Goal: Transaction & Acquisition: Purchase product/service

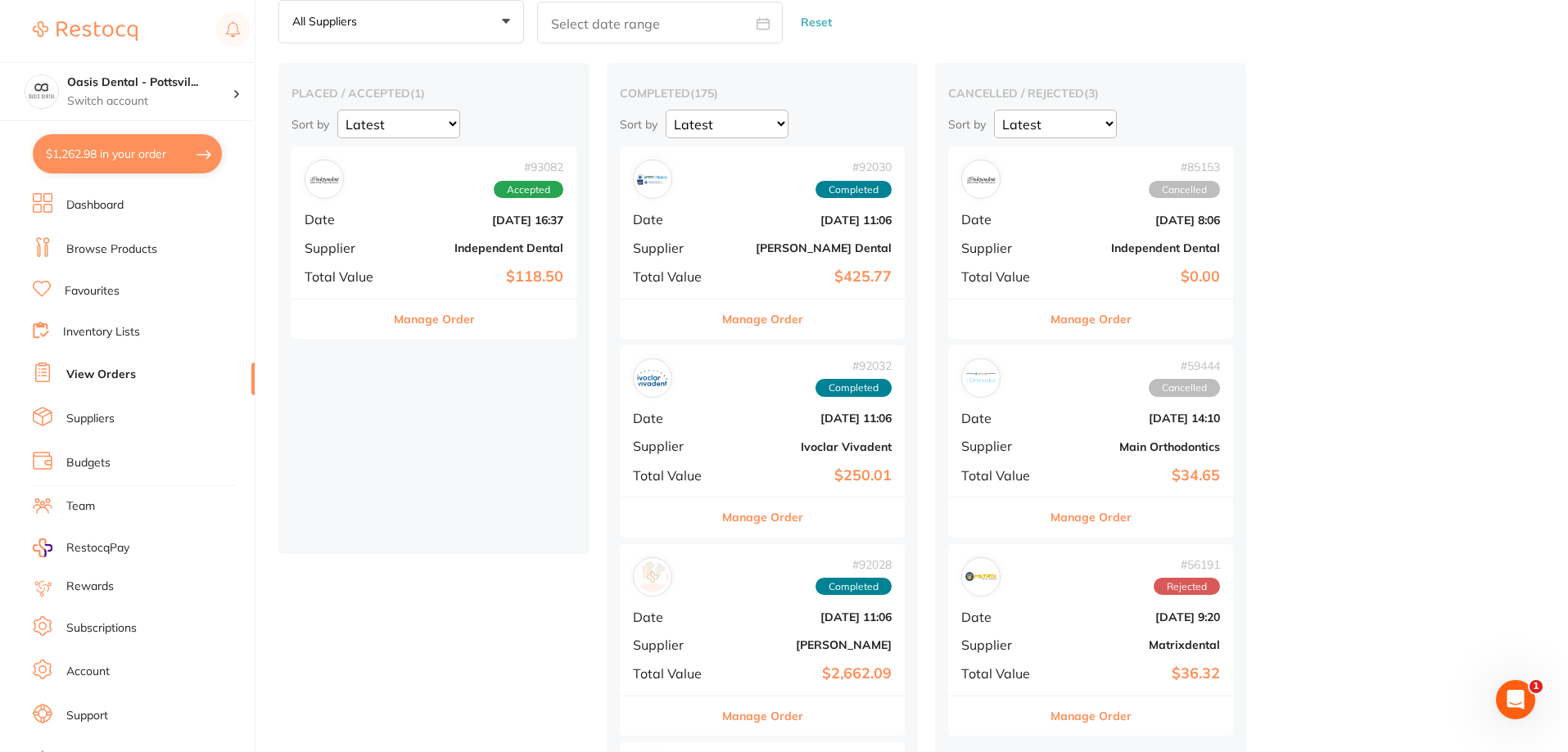
click at [162, 163] on button "$1,262.98 in your order" at bounding box center [128, 154] width 189 height 39
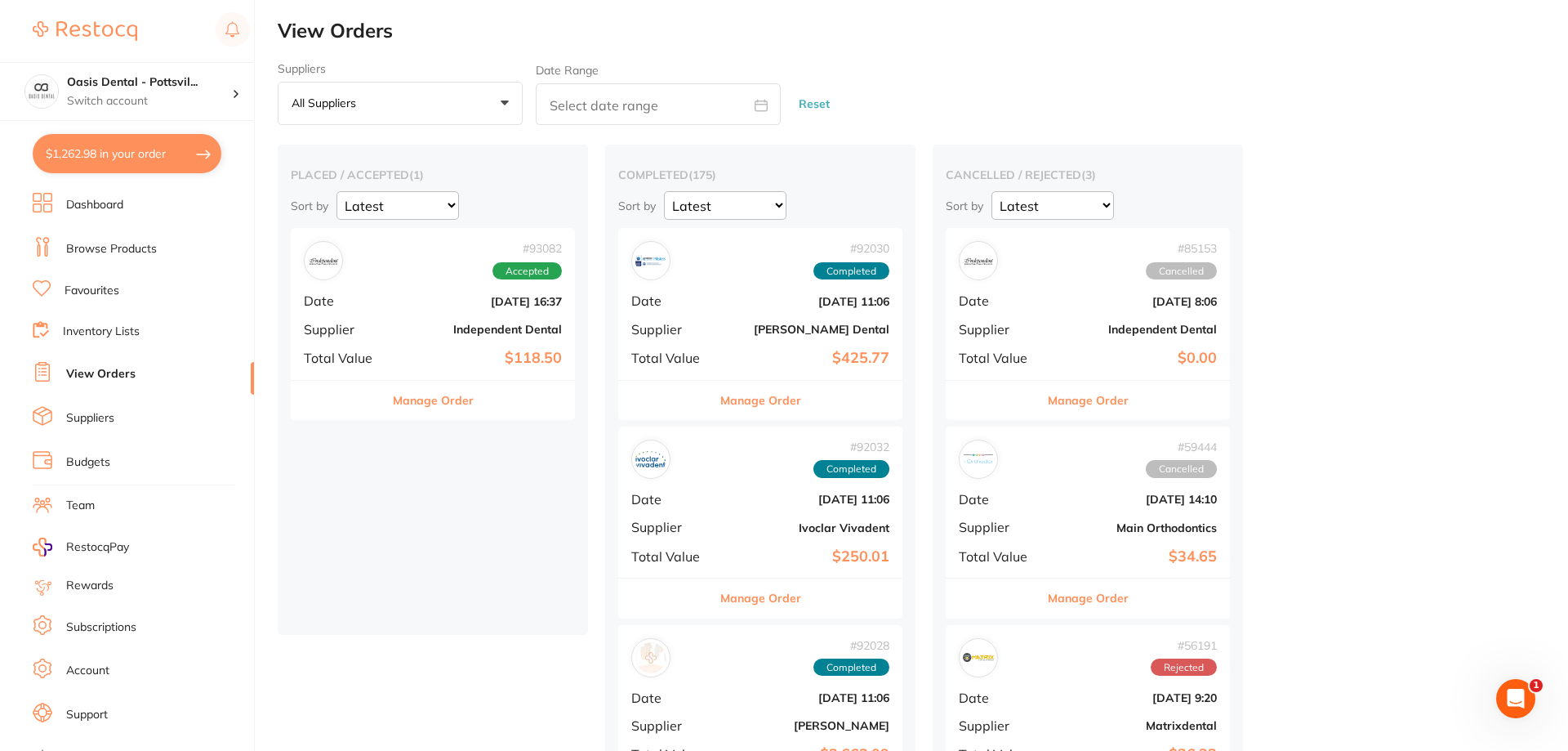
checkbox input "true"
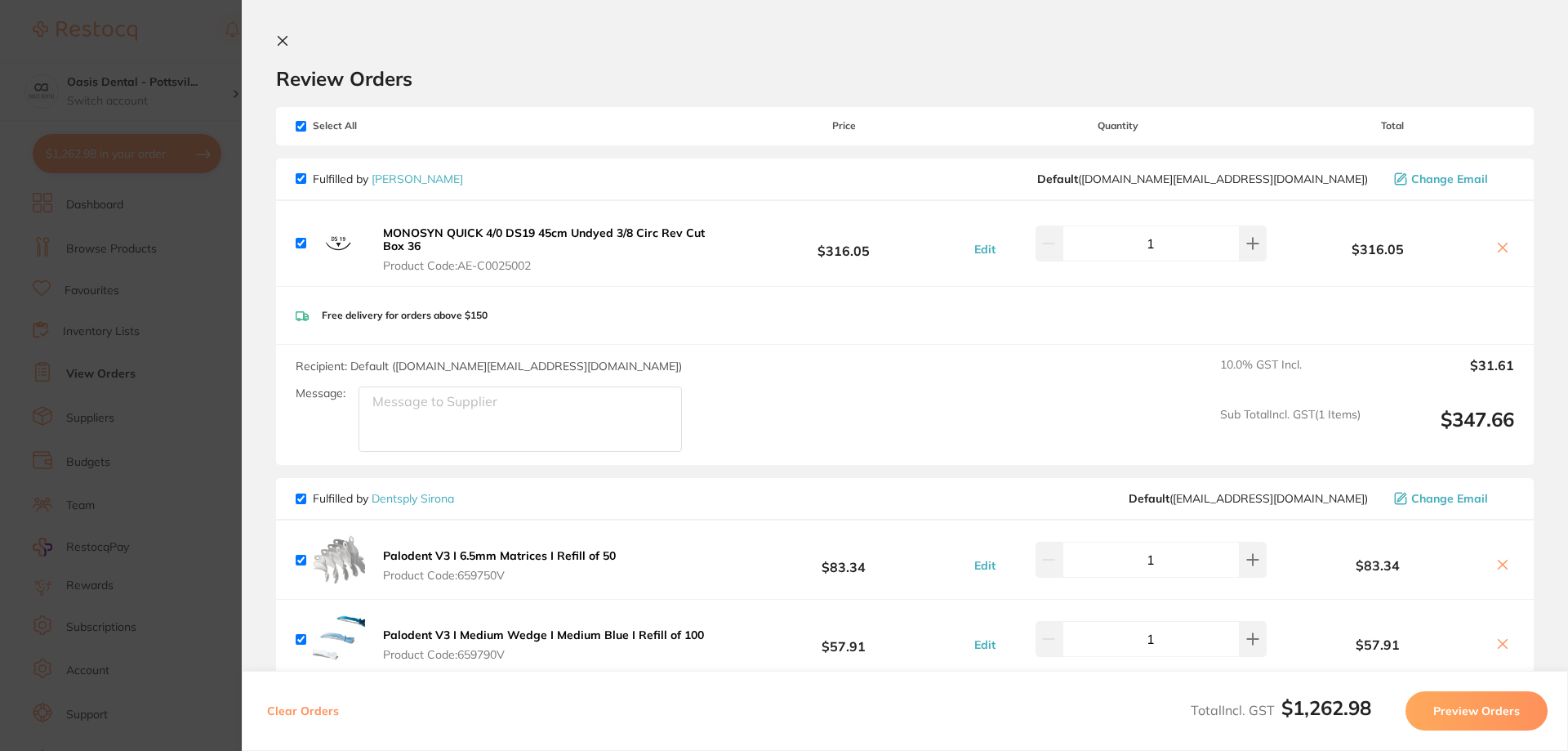
click at [276, 42] on icon at bounding box center [282, 41] width 13 height 13
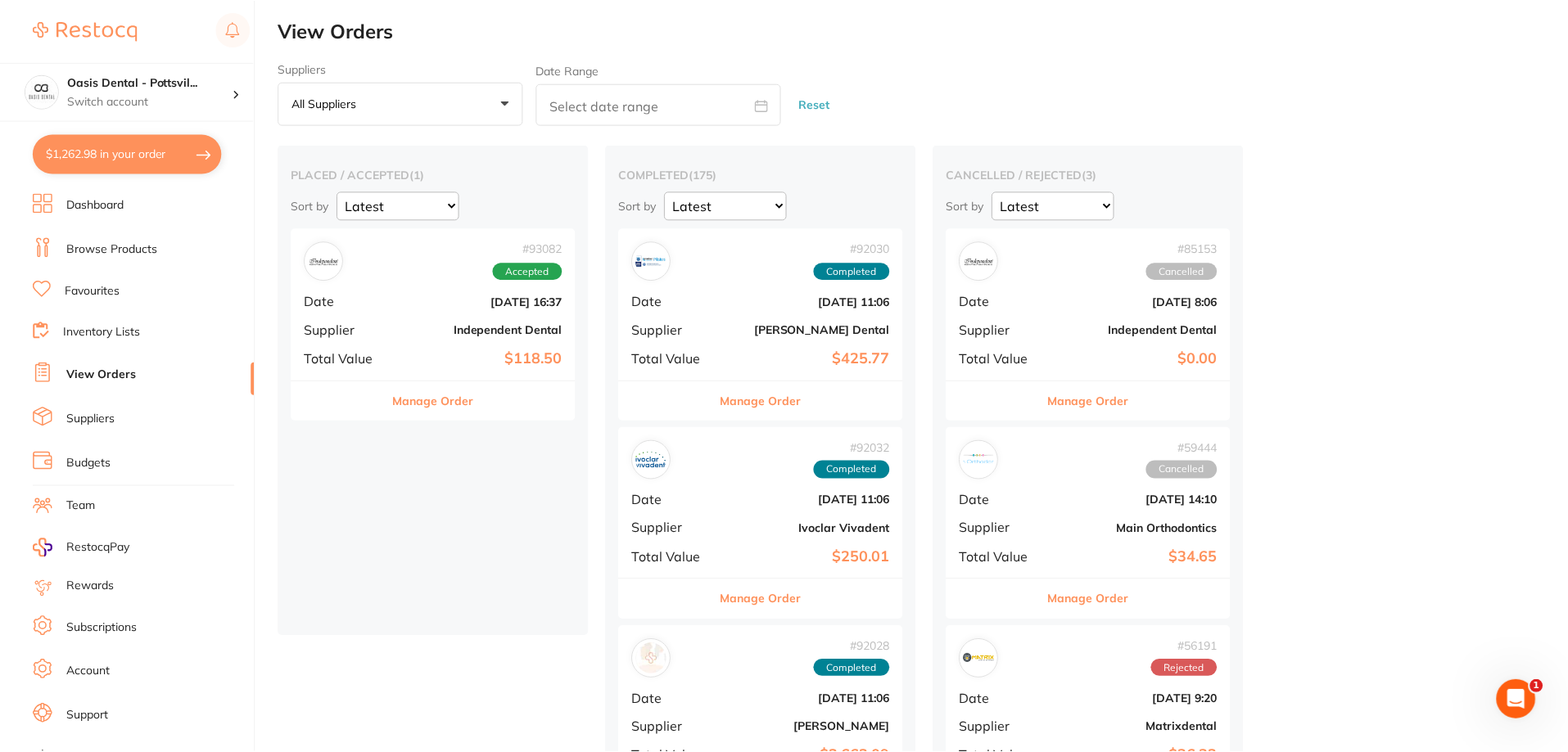
scroll to position [82, 0]
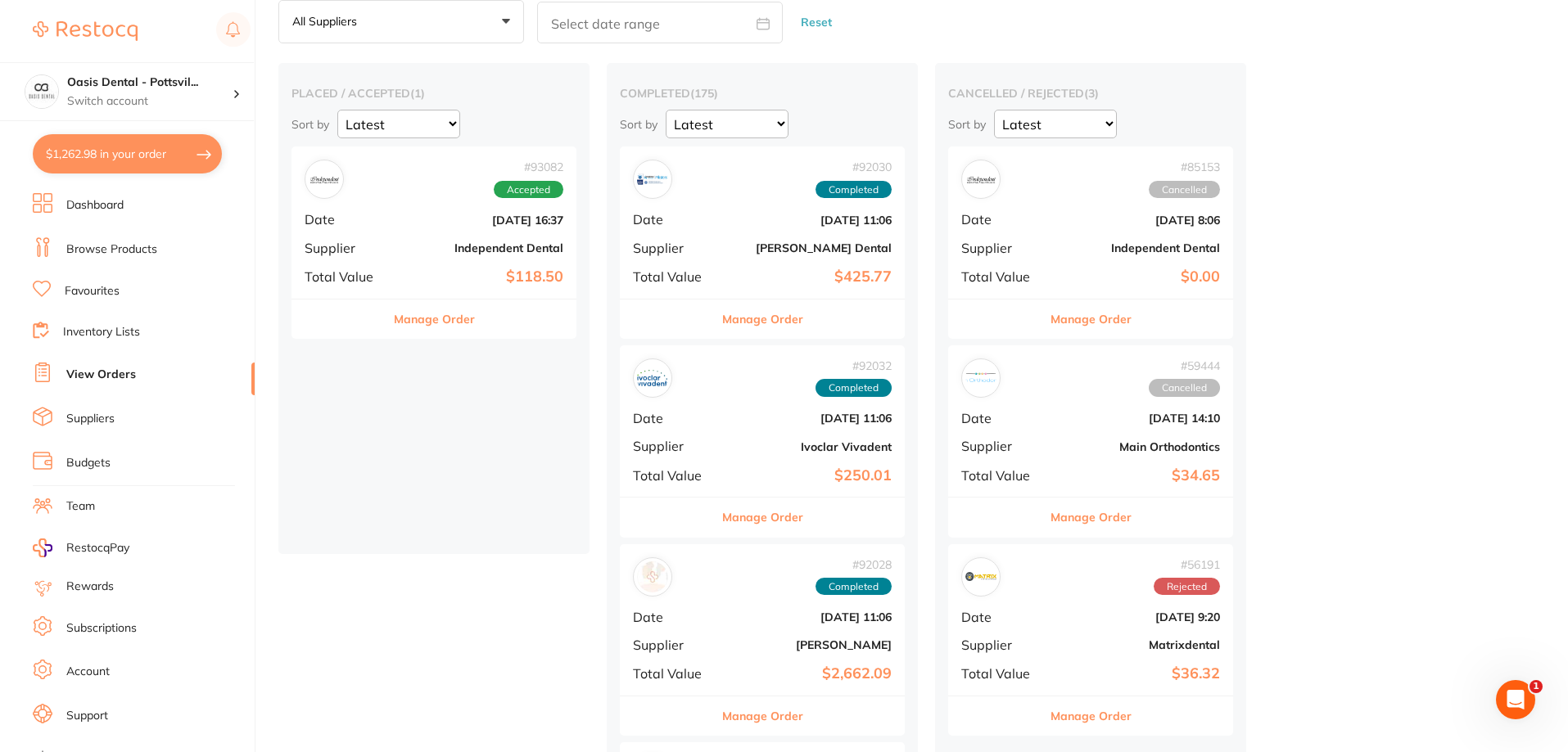
click at [99, 290] on link "Favourites" at bounding box center [92, 291] width 55 height 16
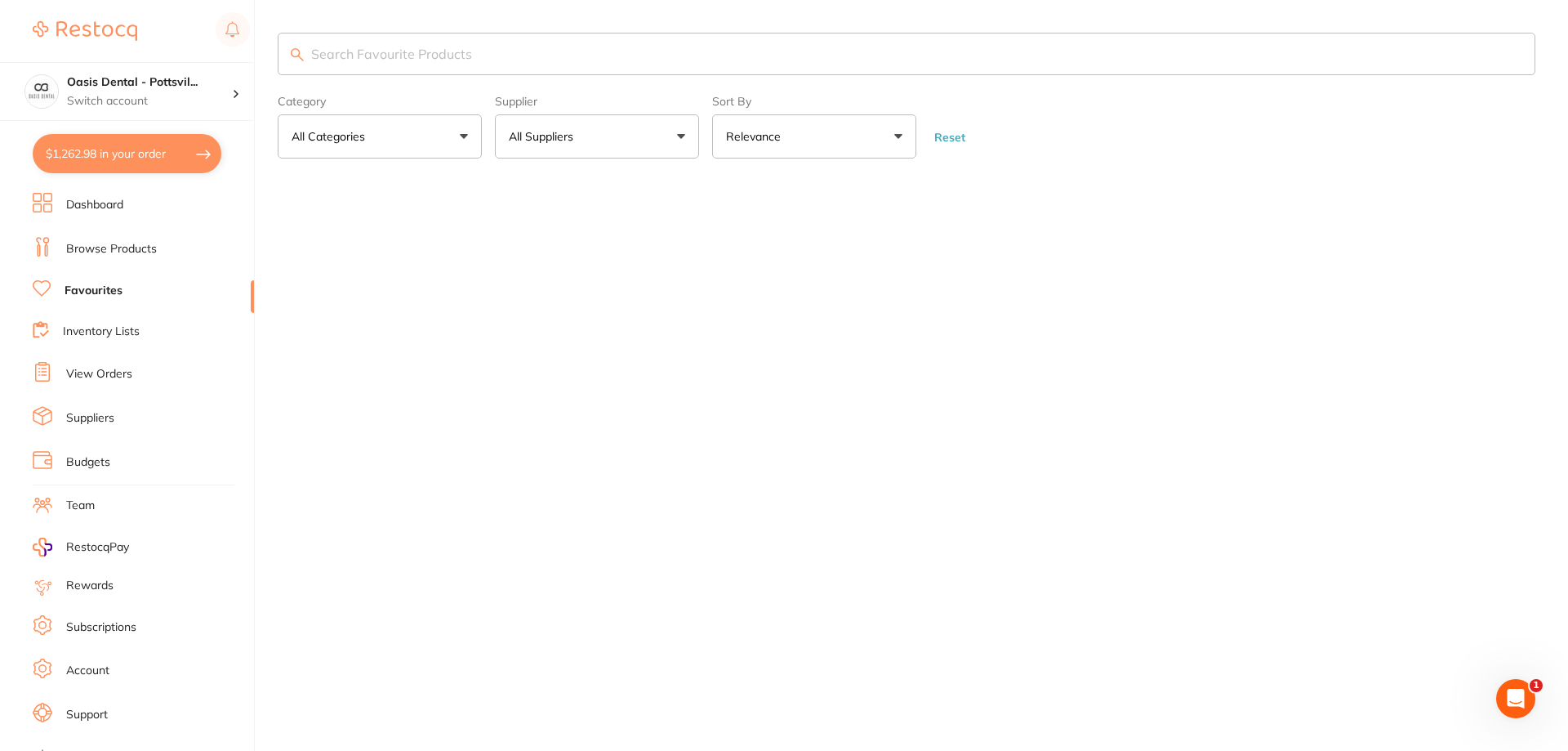
click at [364, 57] on input "search" at bounding box center [907, 54] width 1258 height 42
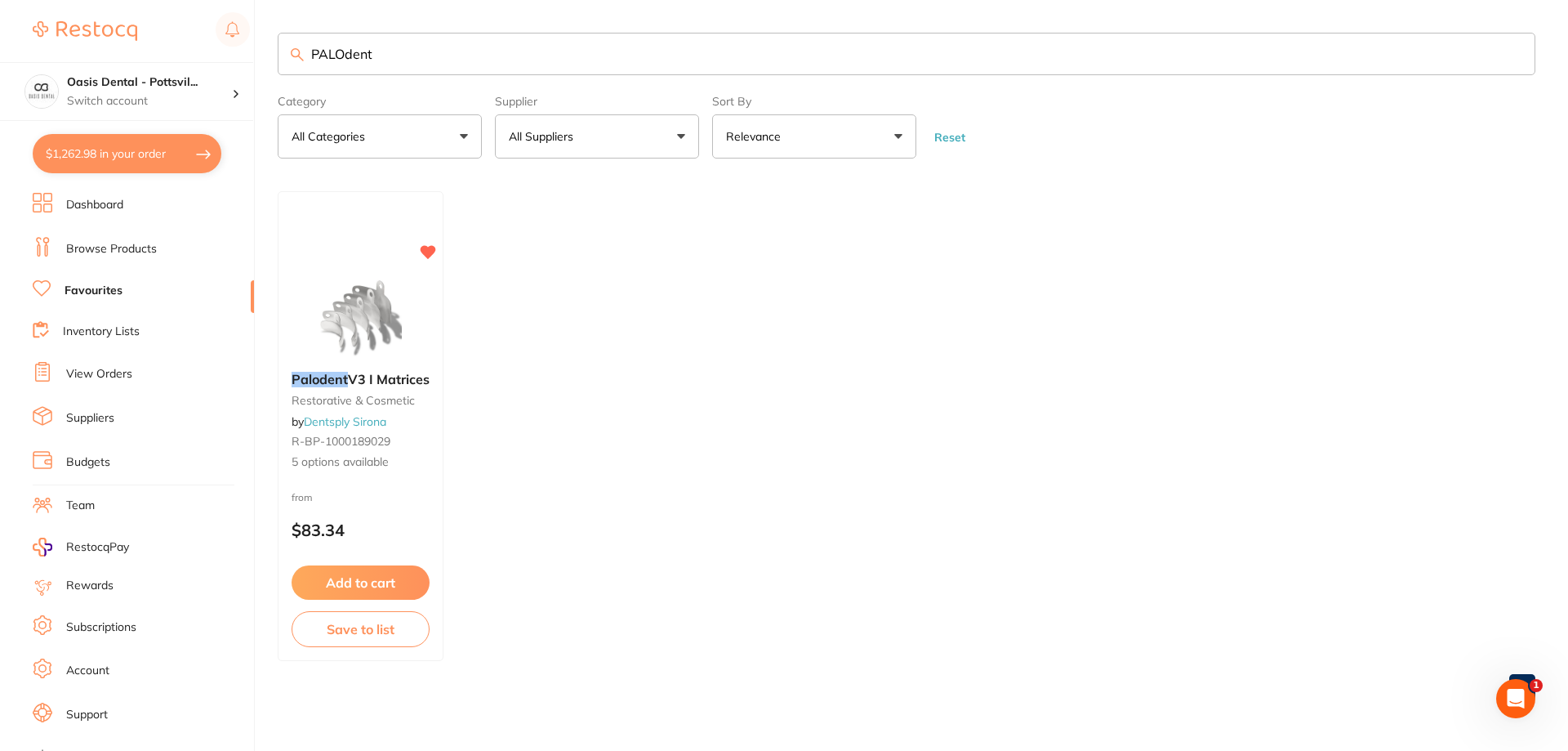
type input "PALOdent"
click at [134, 152] on button "$1,262.98 in your order" at bounding box center [127, 153] width 189 height 39
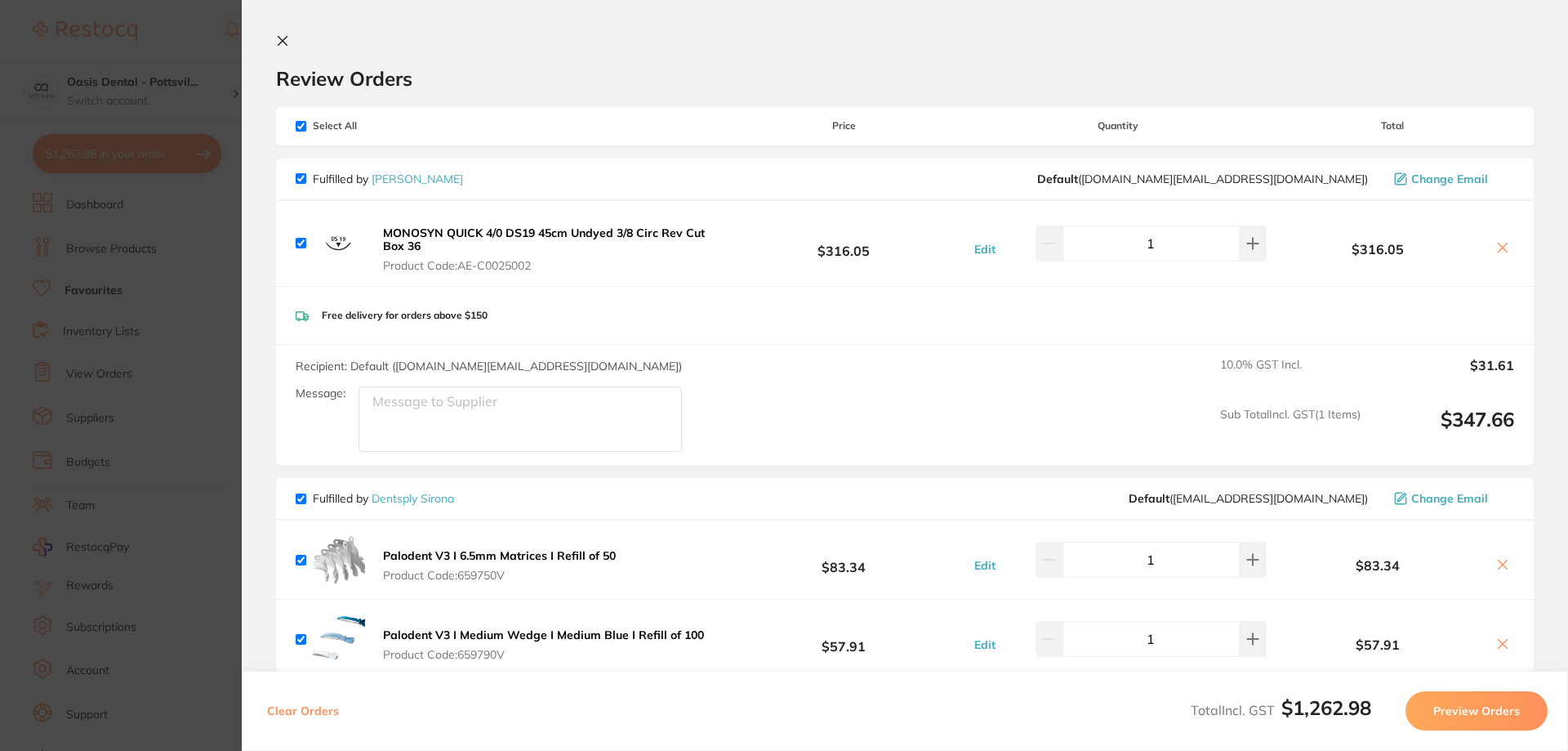
click at [283, 34] on section "Review Orders Your orders are being processed and we will notify you once we ha…" at bounding box center [905, 375] width 1326 height 751
click at [285, 39] on icon at bounding box center [283, 41] width 9 height 9
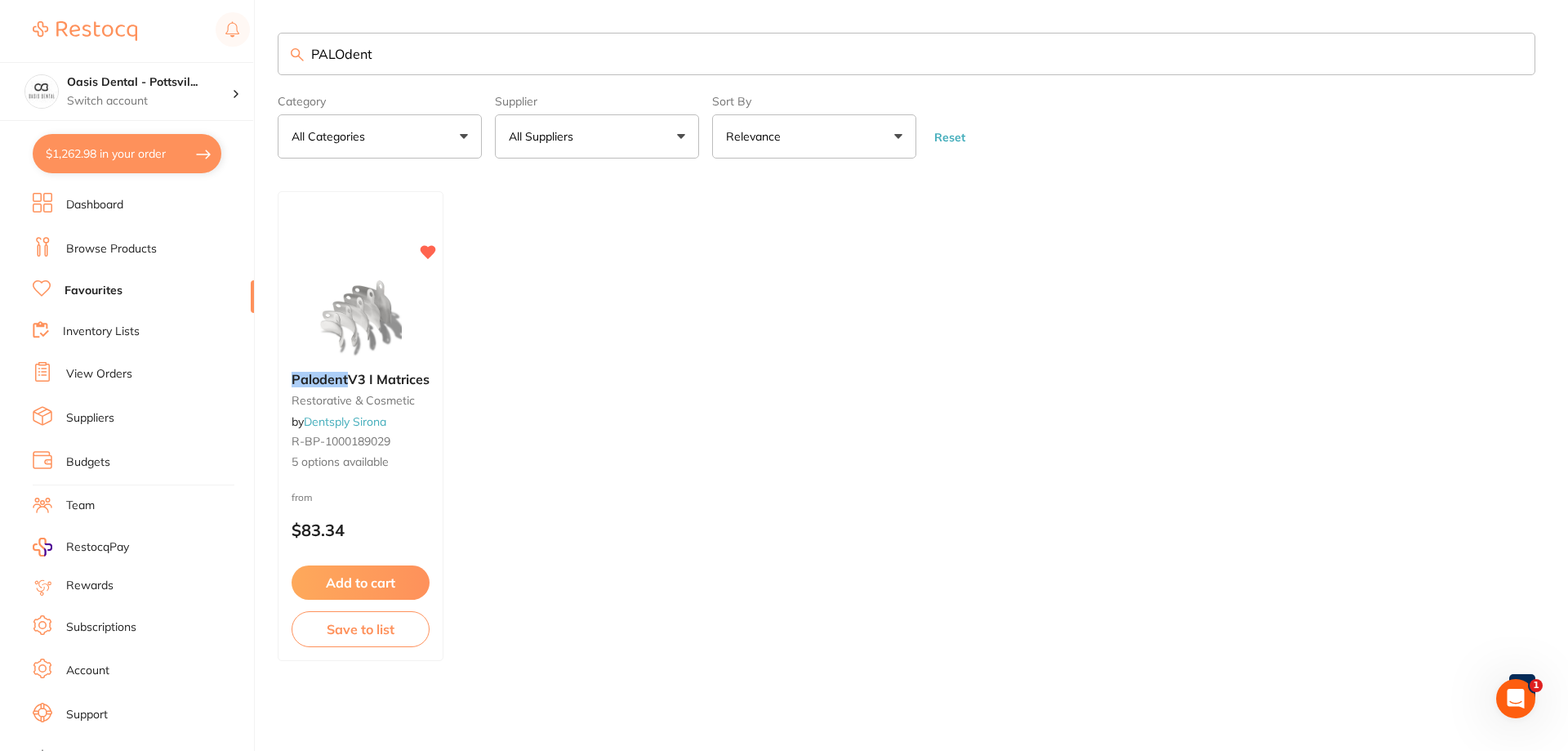
click at [122, 371] on link "View Orders" at bounding box center [99, 374] width 66 height 16
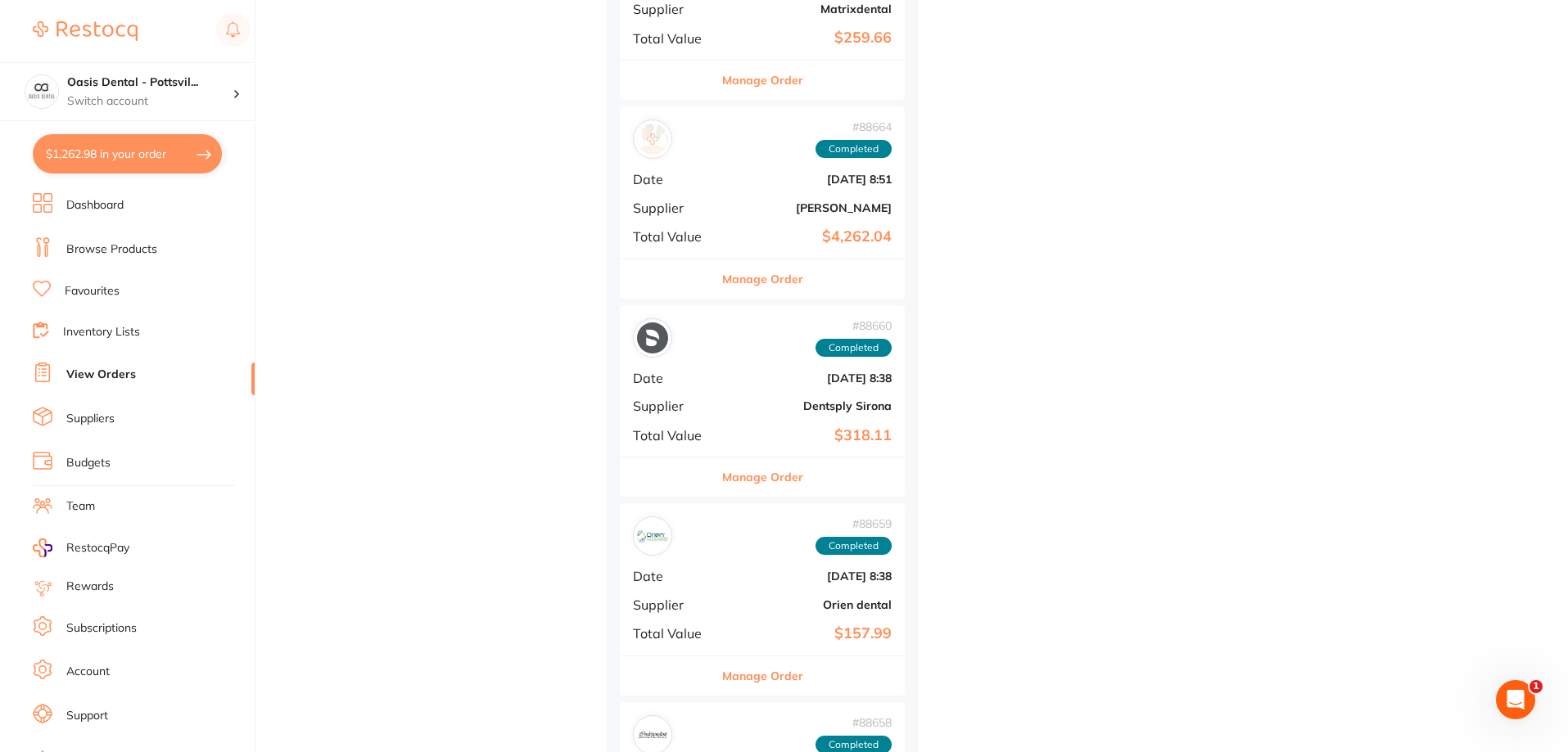
scroll to position [2864, 0]
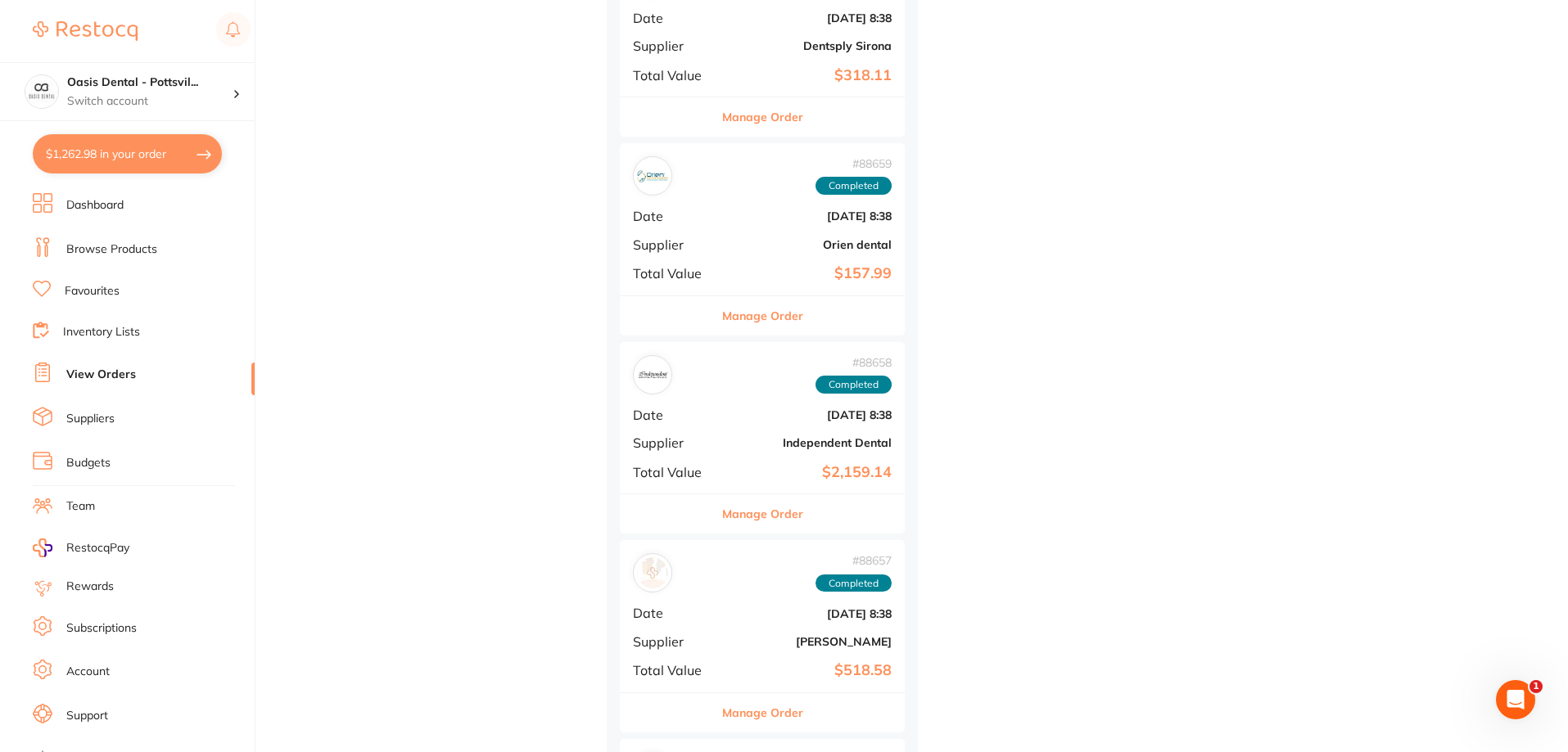
click at [732, 51] on b "Dentsply Sirona" at bounding box center [810, 45] width 164 height 13
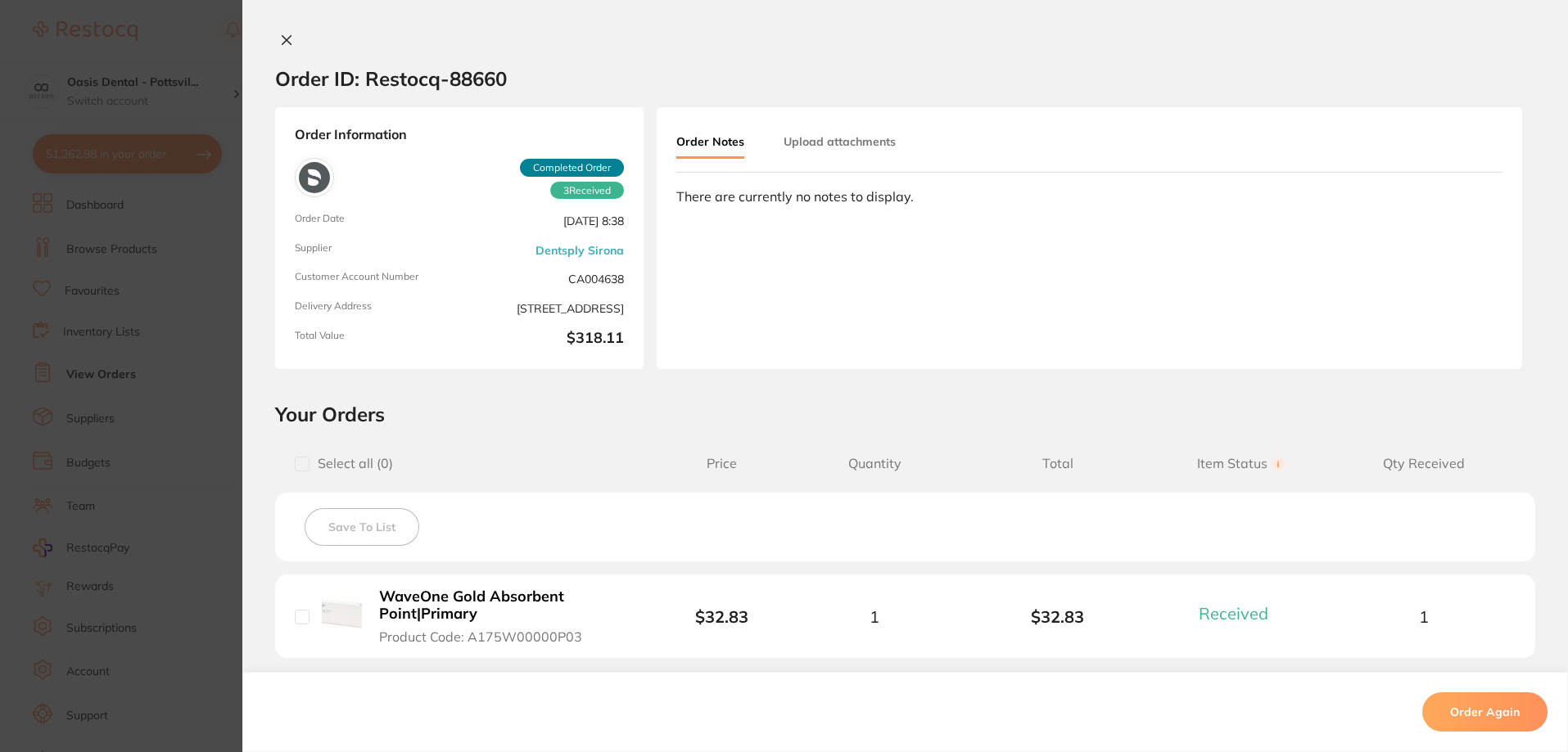
click at [282, 39] on icon at bounding box center [286, 41] width 9 height 9
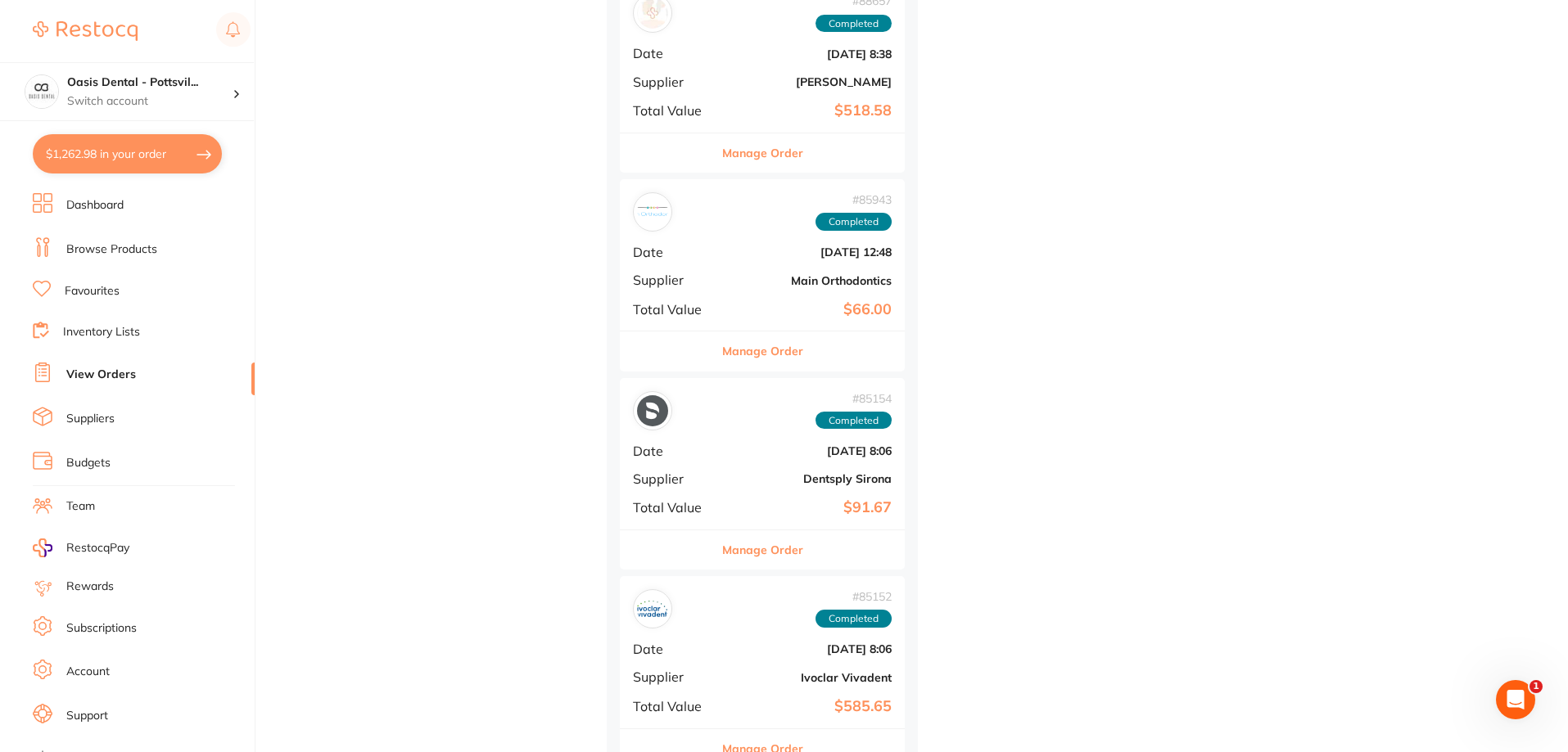
scroll to position [3519, 0]
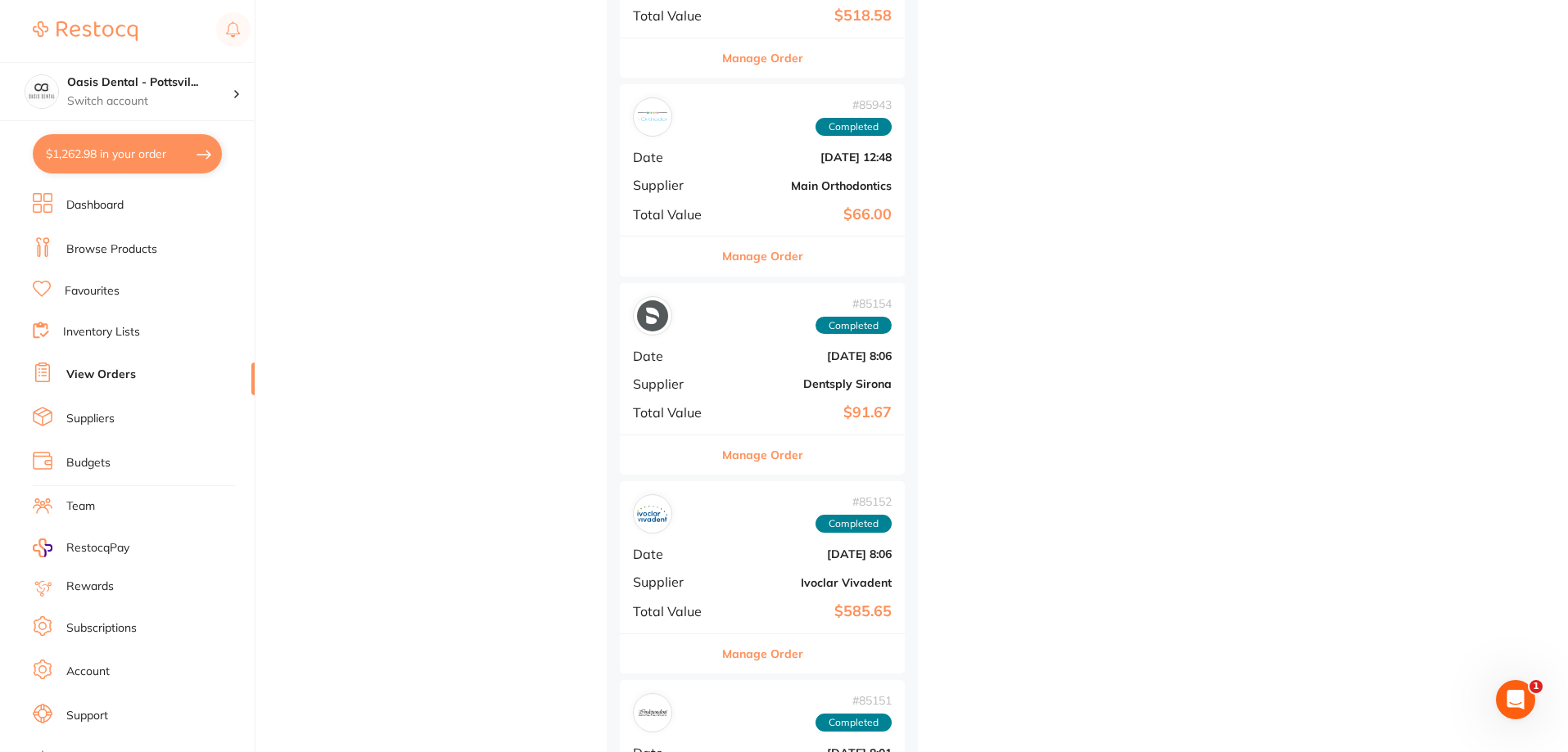
click at [732, 376] on div "# 85154 Completed Date [DATE] 8:06 Supplier Dentsply Sirona Total Value $91.67" at bounding box center [762, 358] width 285 height 152
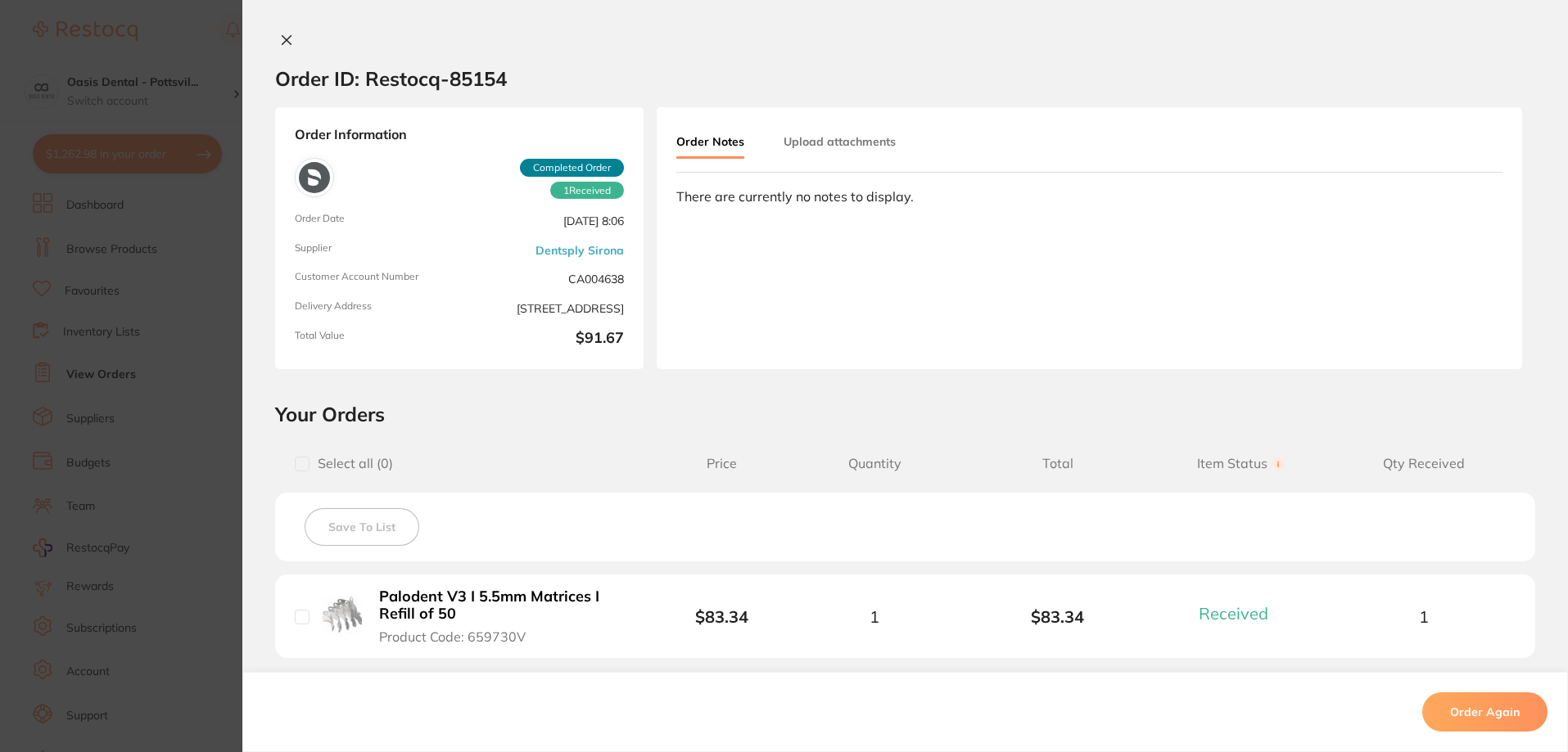
click at [284, 34] on icon at bounding box center [286, 40] width 13 height 13
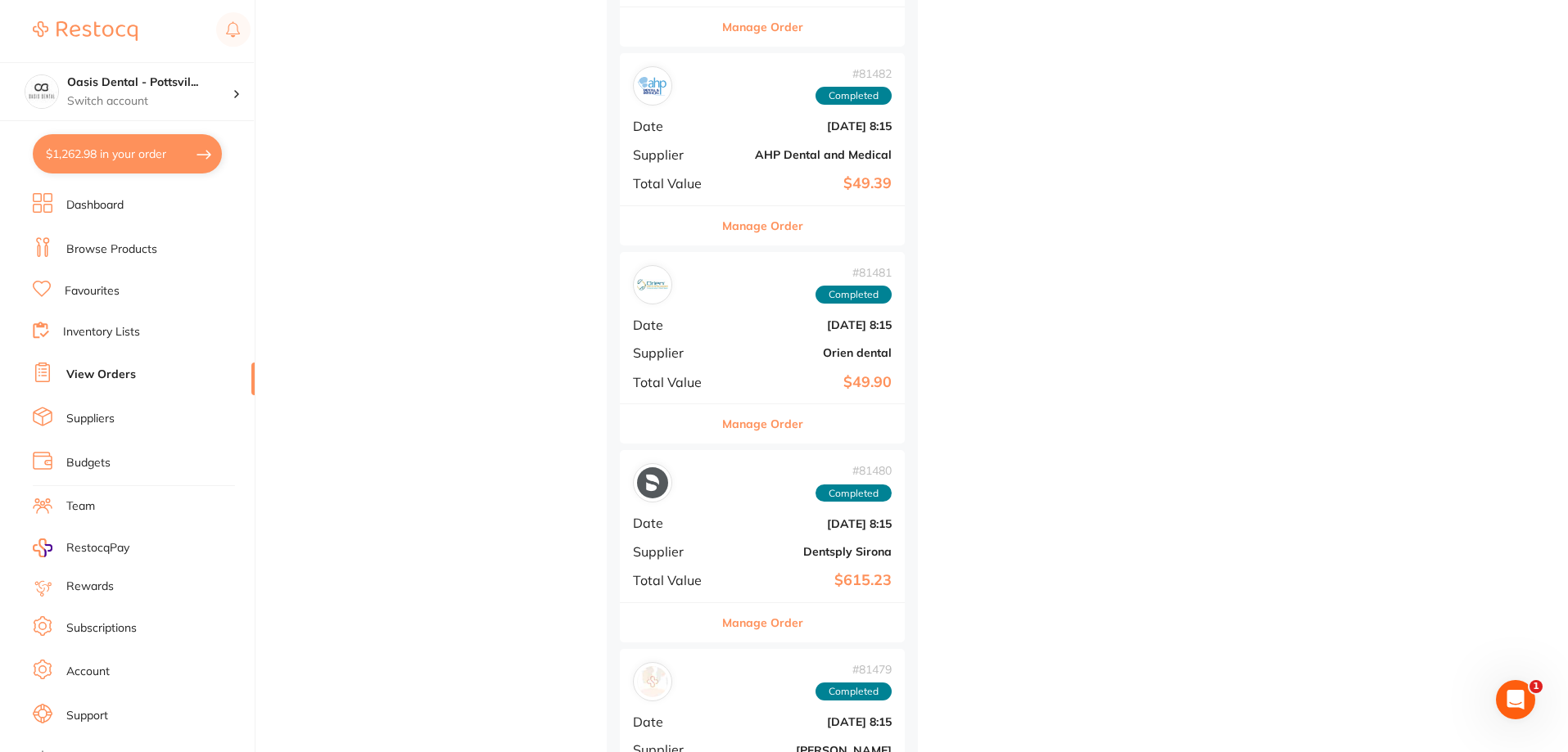
scroll to position [6137, 0]
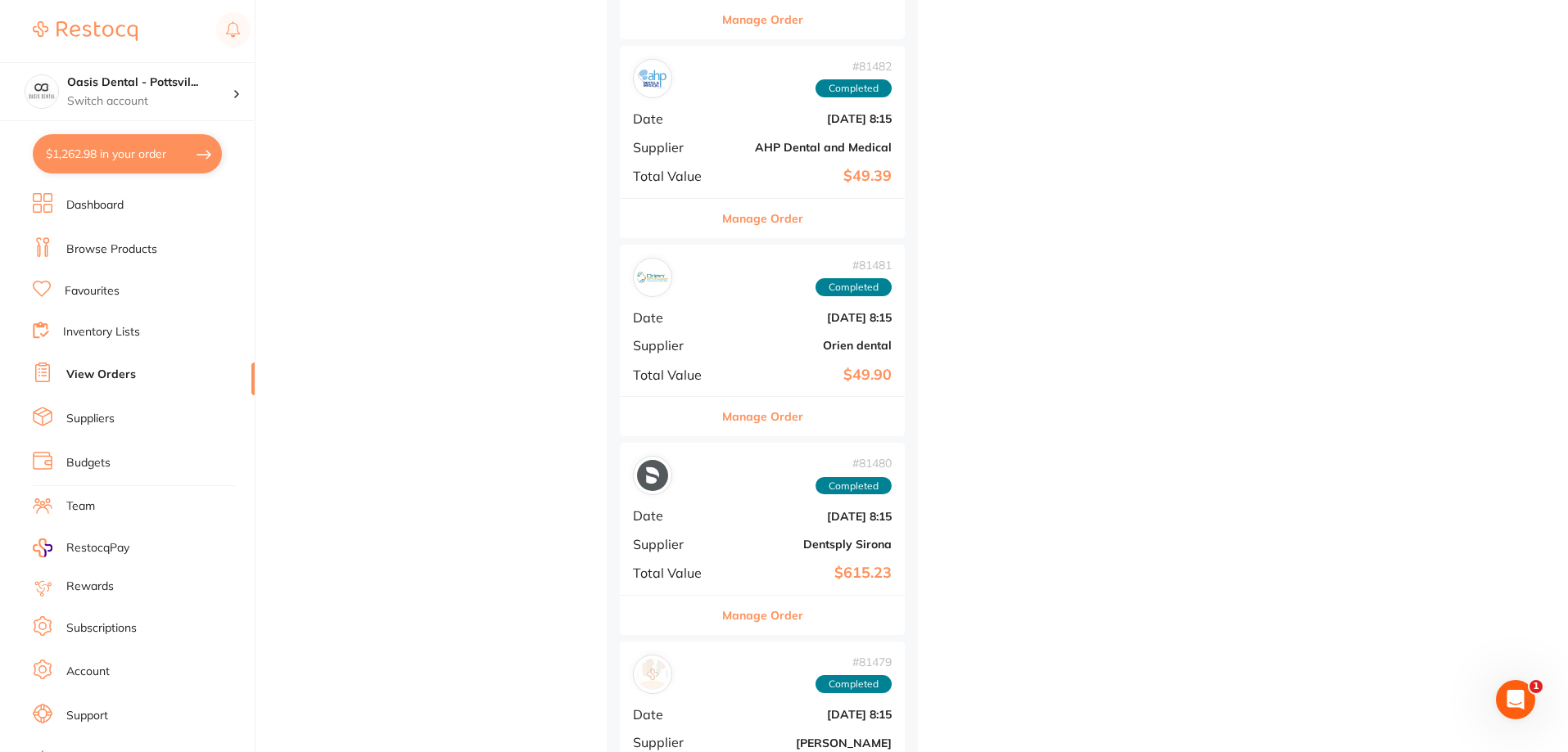
click at [745, 534] on div "# 81480 Completed Date [DATE] 8:15 Supplier Dentsply Sirona Total Value $615.23" at bounding box center [762, 518] width 285 height 152
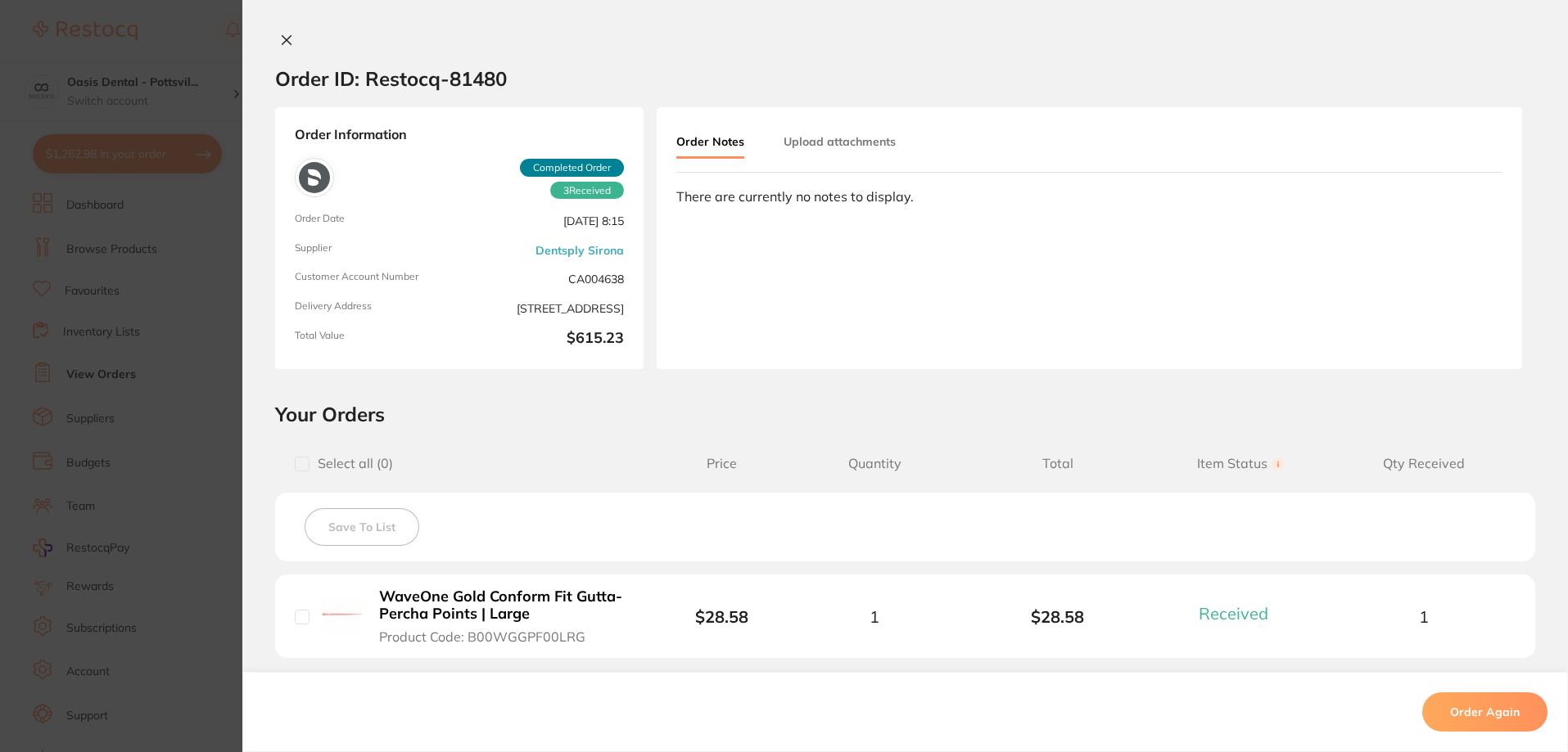
click at [282, 43] on icon at bounding box center [286, 40] width 13 height 13
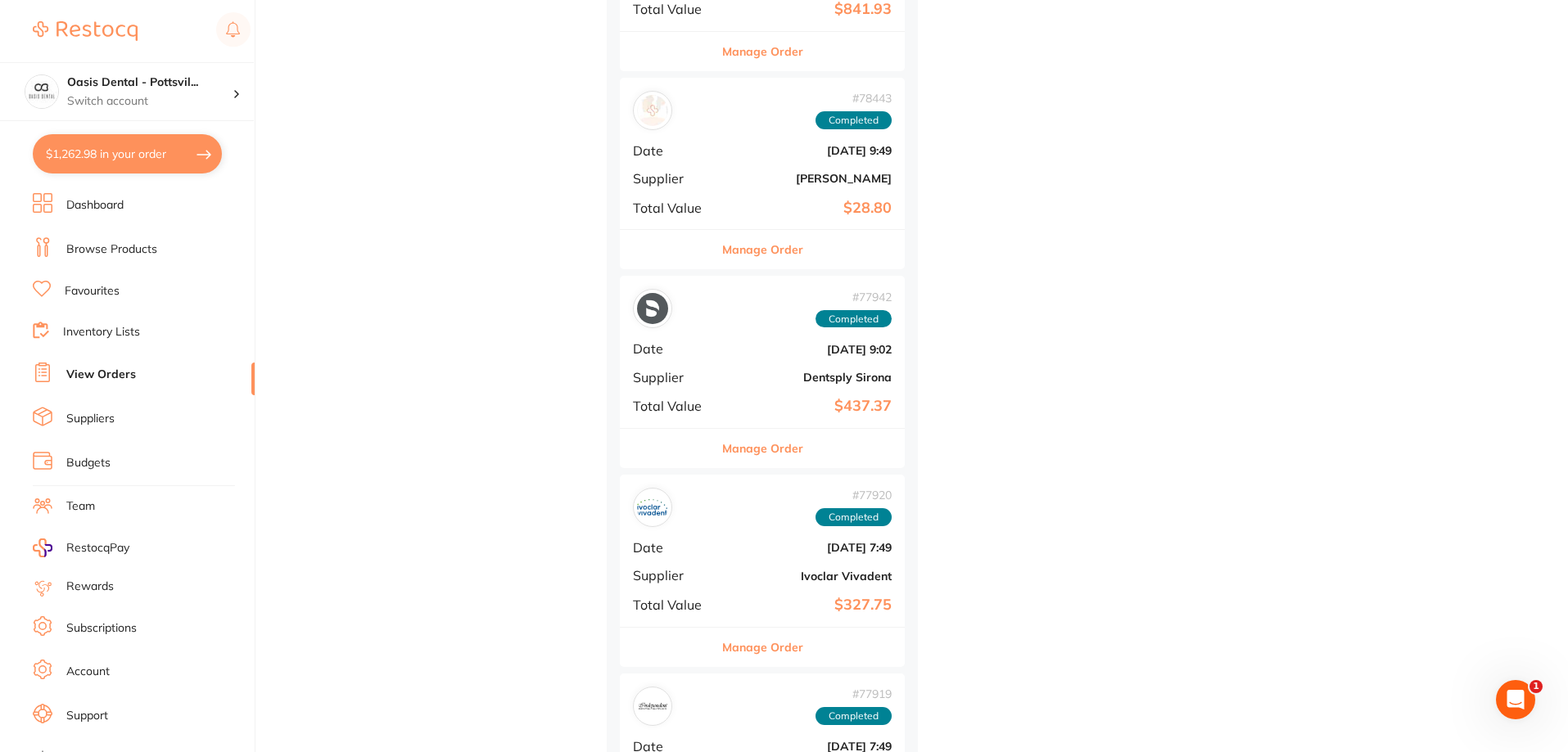
scroll to position [8100, 0]
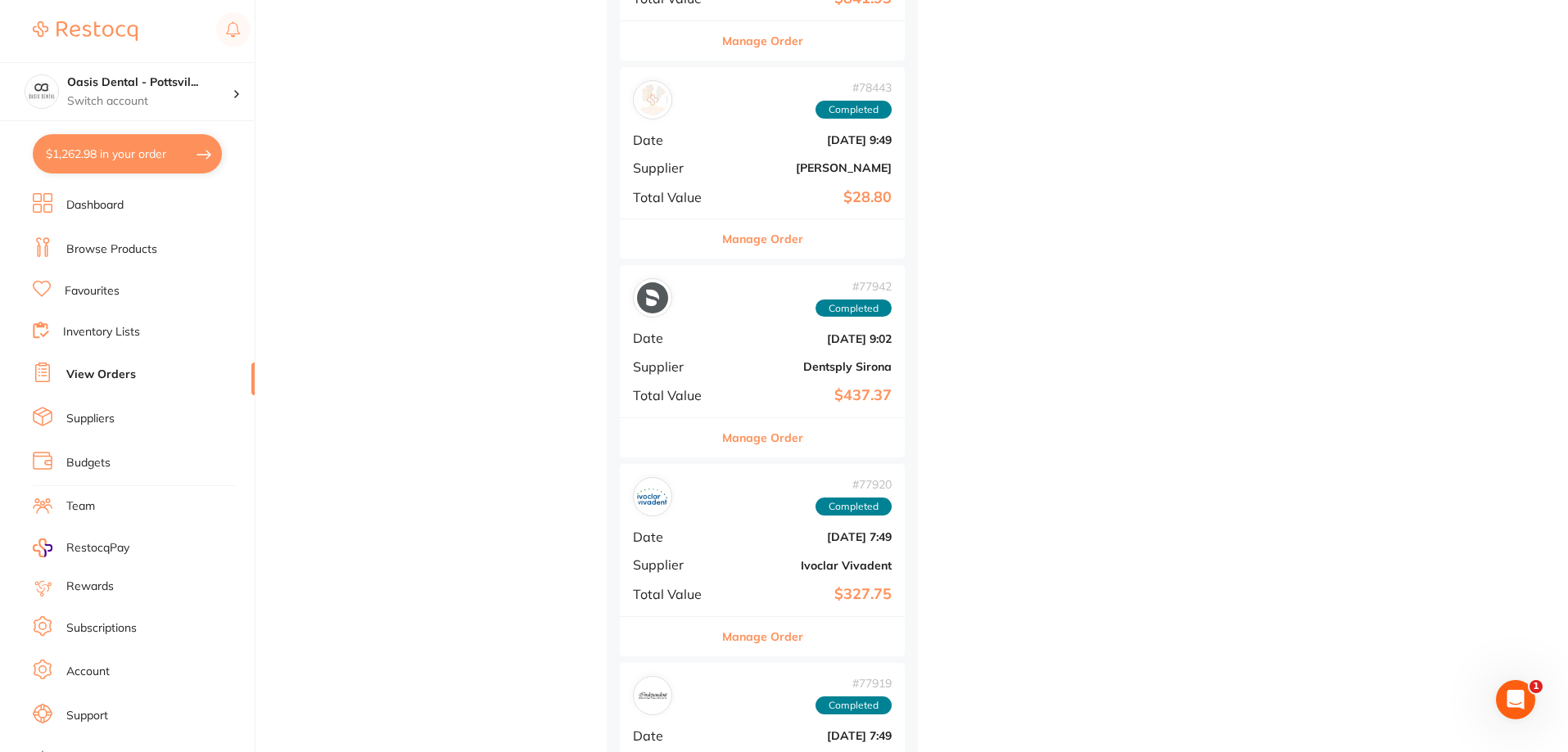
click at [761, 371] on b "Dentsply Sirona" at bounding box center [810, 366] width 164 height 13
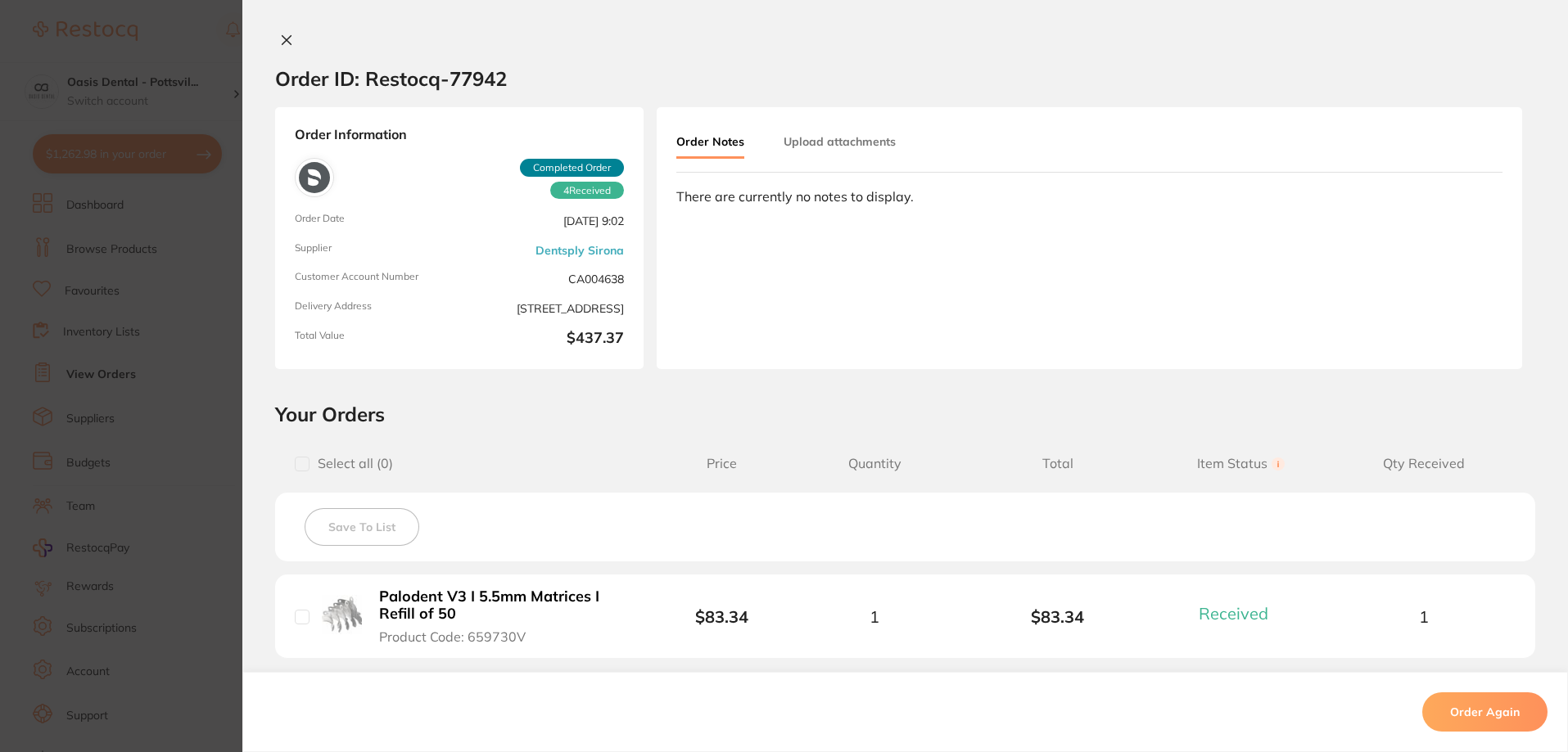
click at [285, 40] on icon at bounding box center [286, 40] width 13 height 13
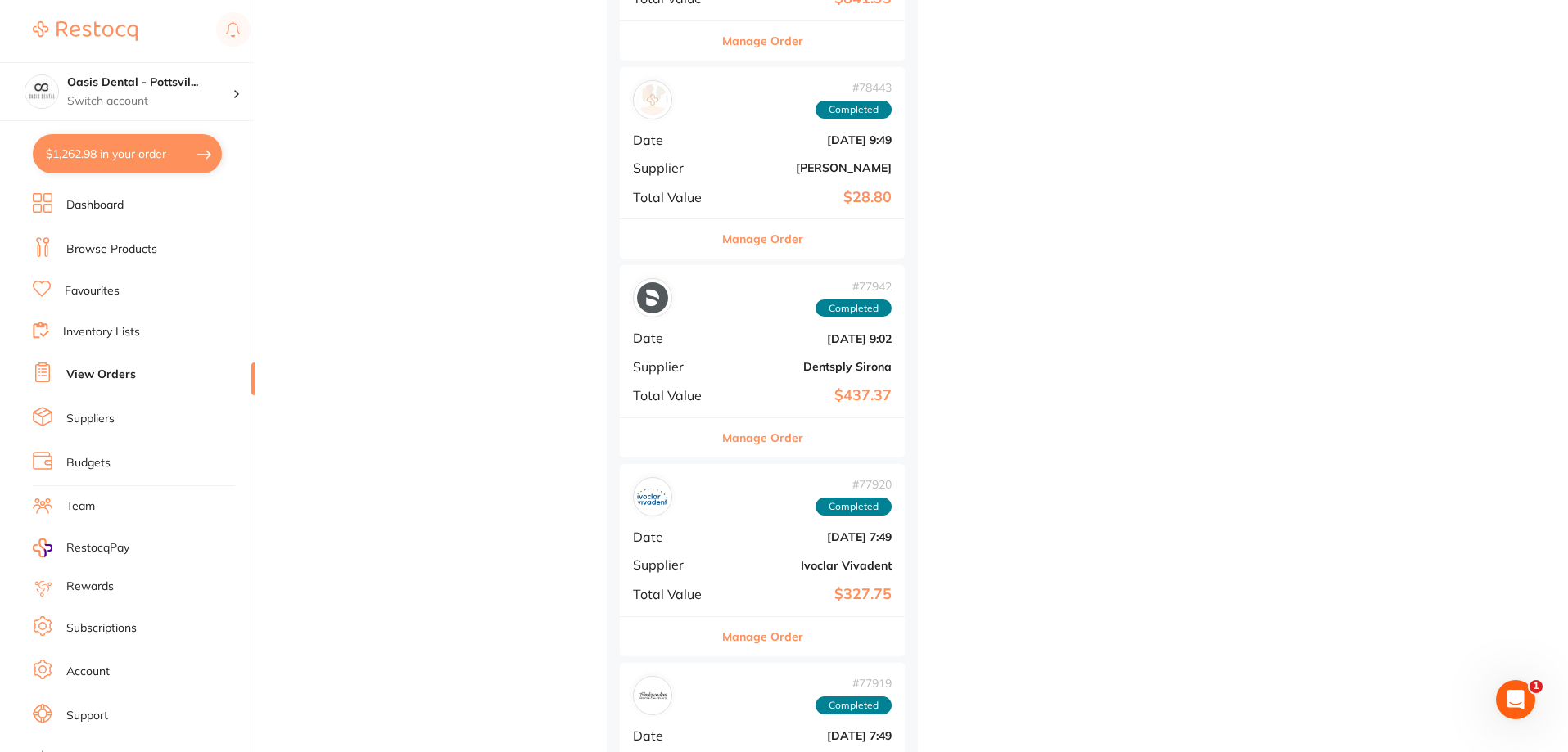
click at [114, 291] on link "Favourites" at bounding box center [92, 291] width 55 height 16
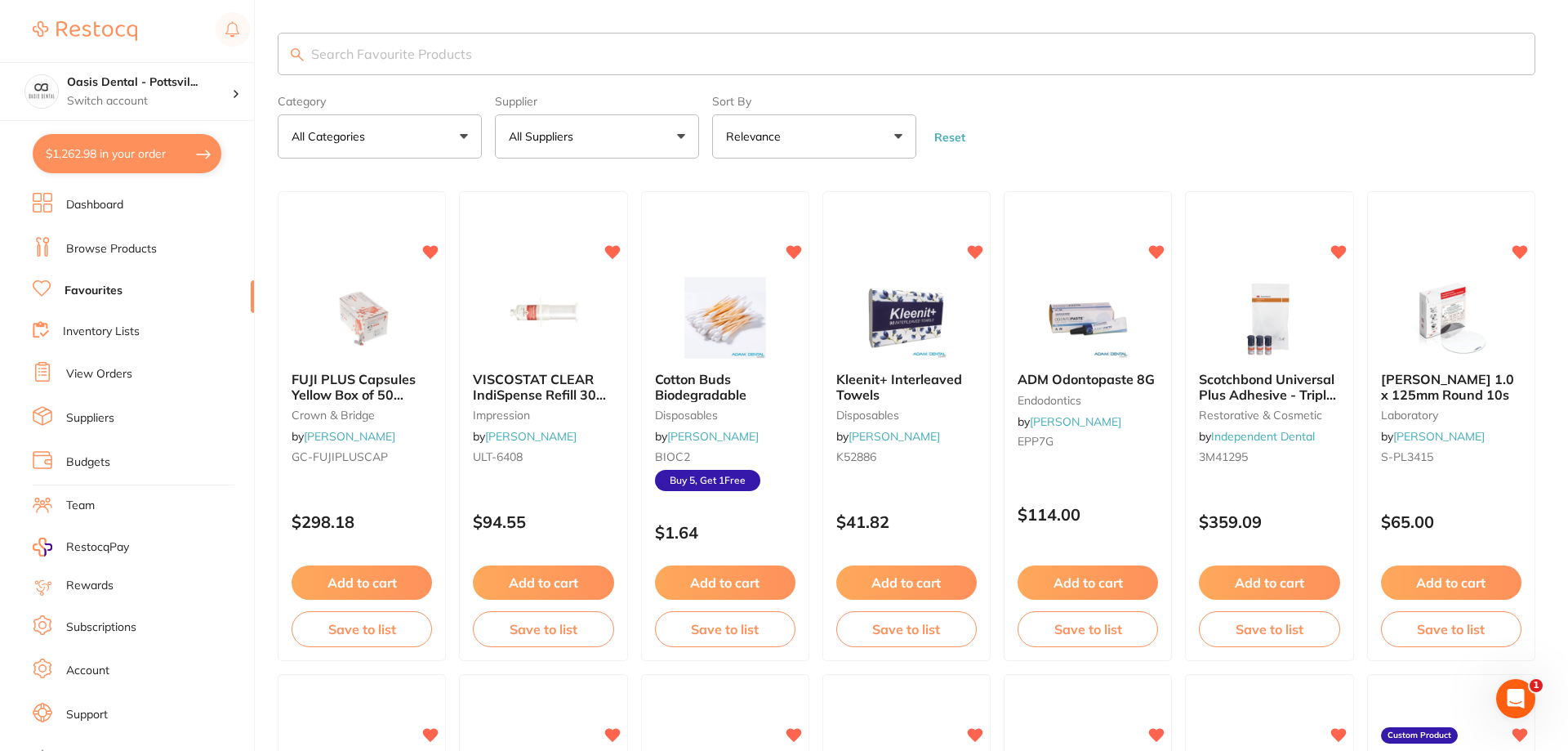
click at [336, 55] on input "search" at bounding box center [907, 54] width 1258 height 42
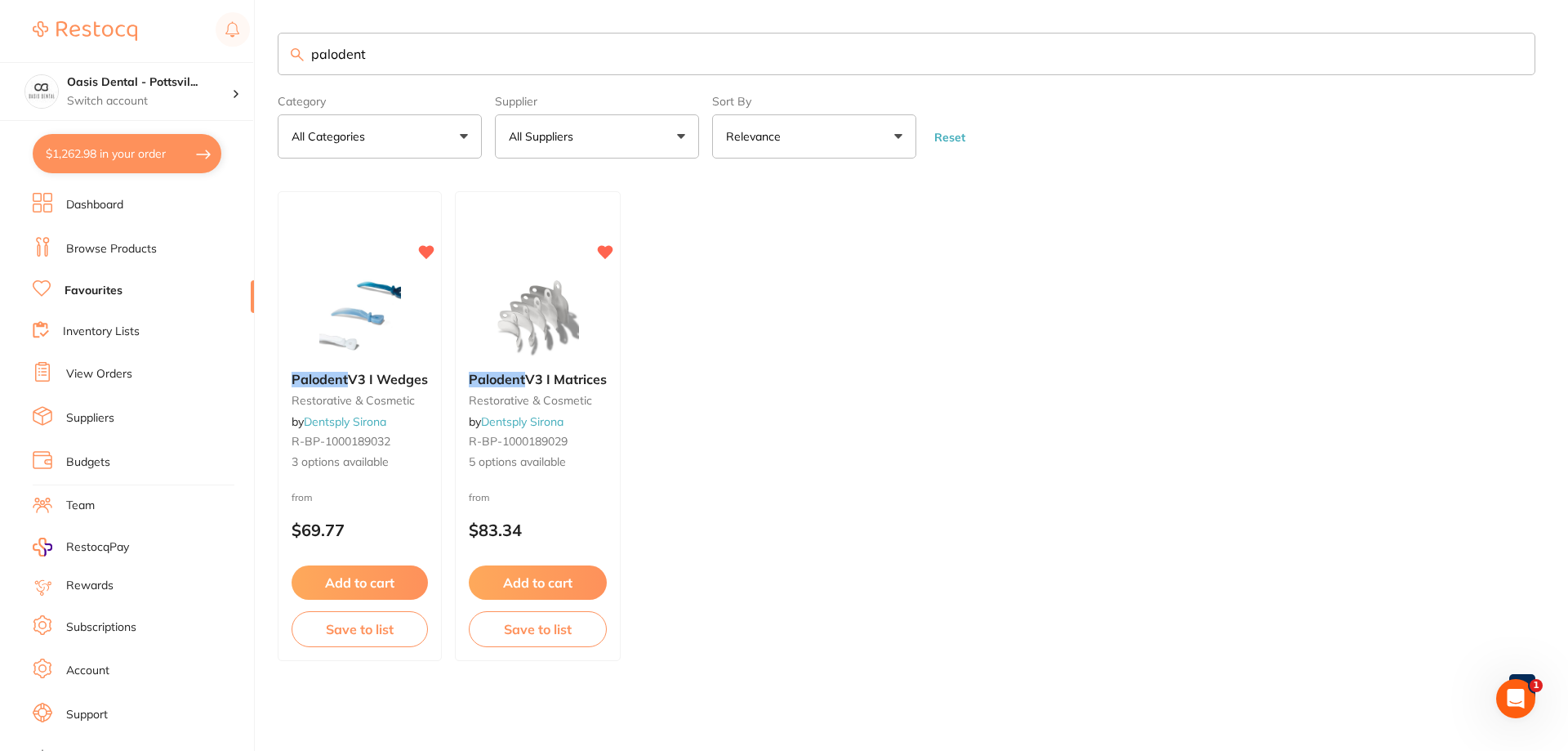
type input "palodent"
click at [365, 234] on div "Palodent V3 I Wedges restorative & cosmetic by Dentsply Sirona R-BP-1000189032 …" at bounding box center [360, 427] width 166 height 475
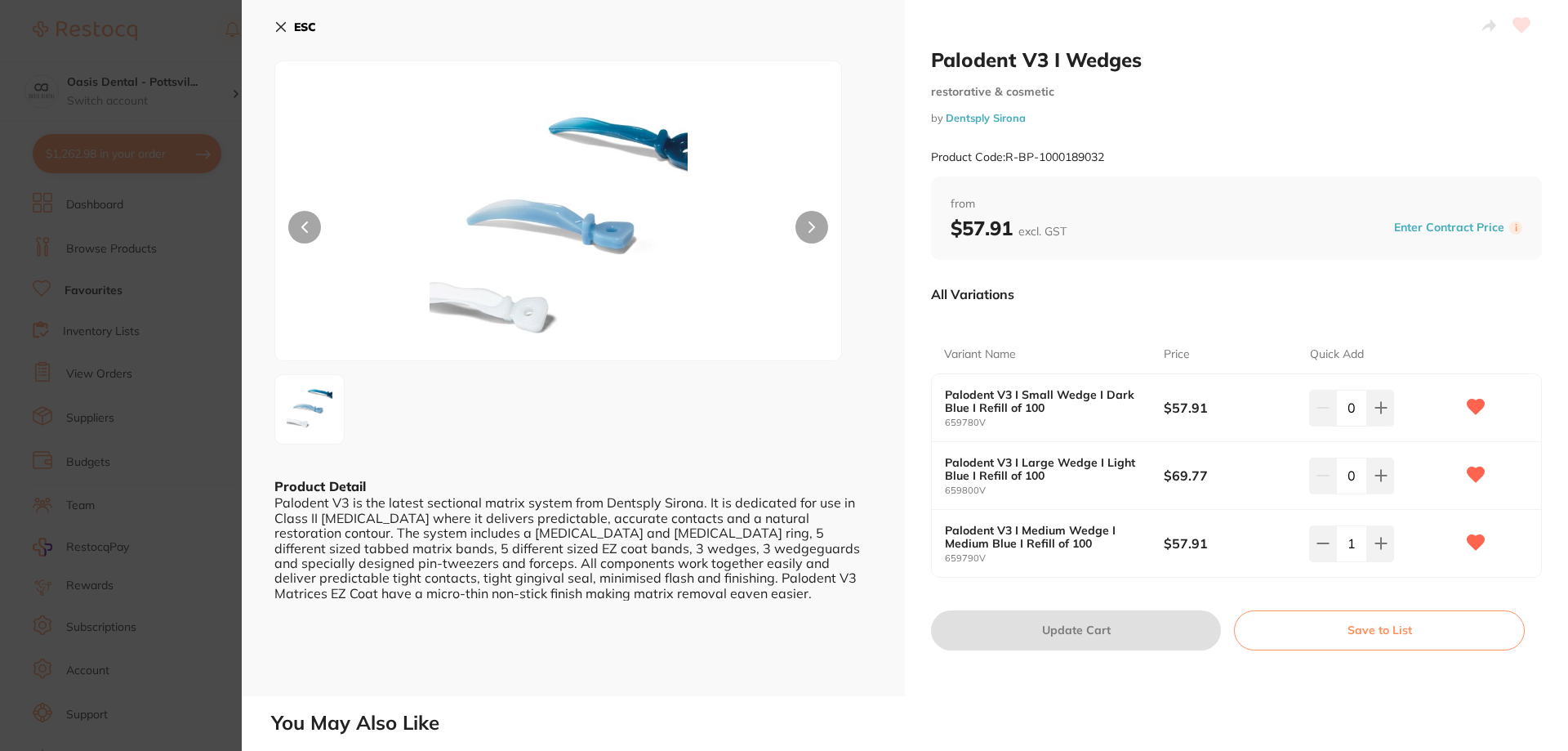
click at [277, 29] on icon at bounding box center [281, 27] width 13 height 13
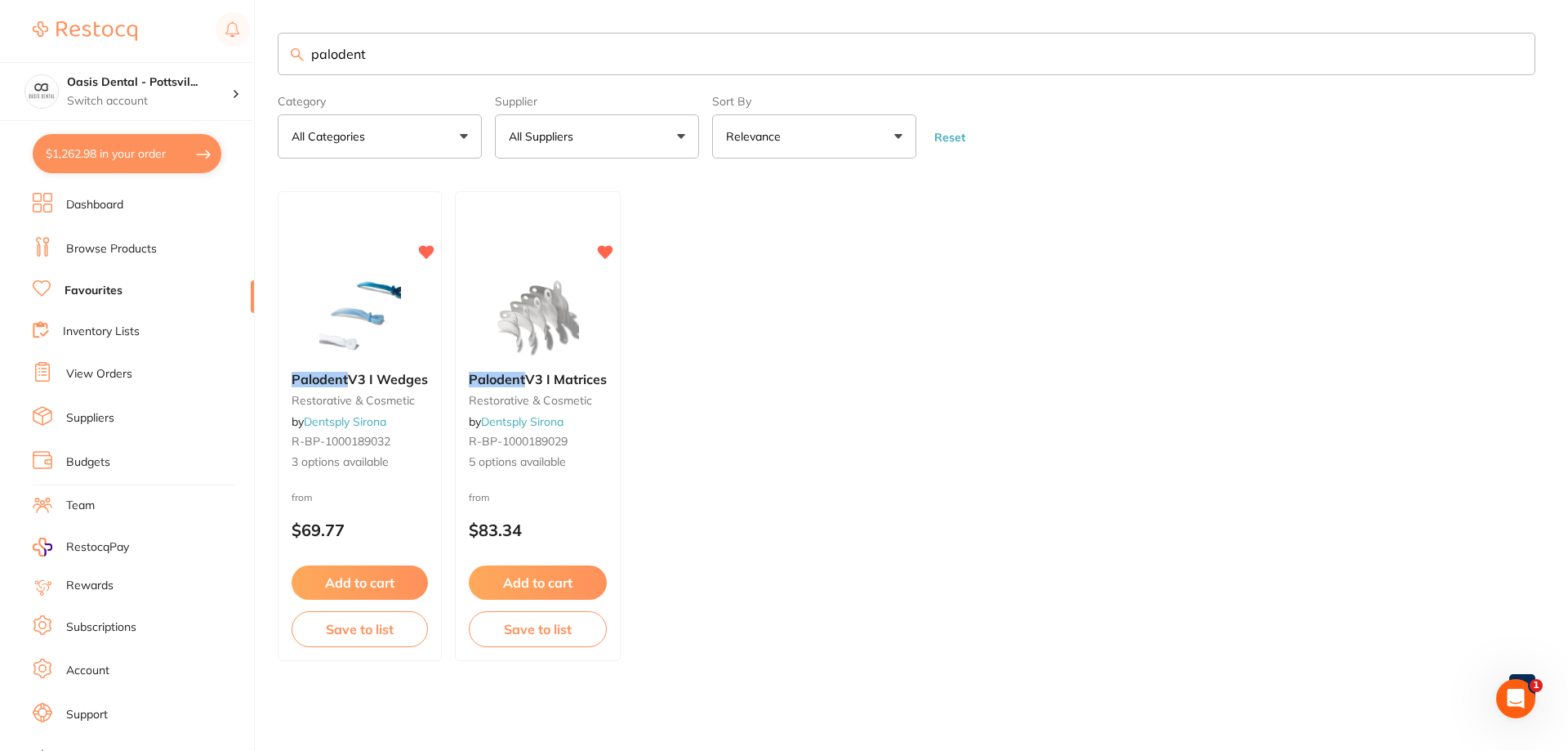
click at [143, 152] on button "$1,262.98 in your order" at bounding box center [127, 153] width 189 height 39
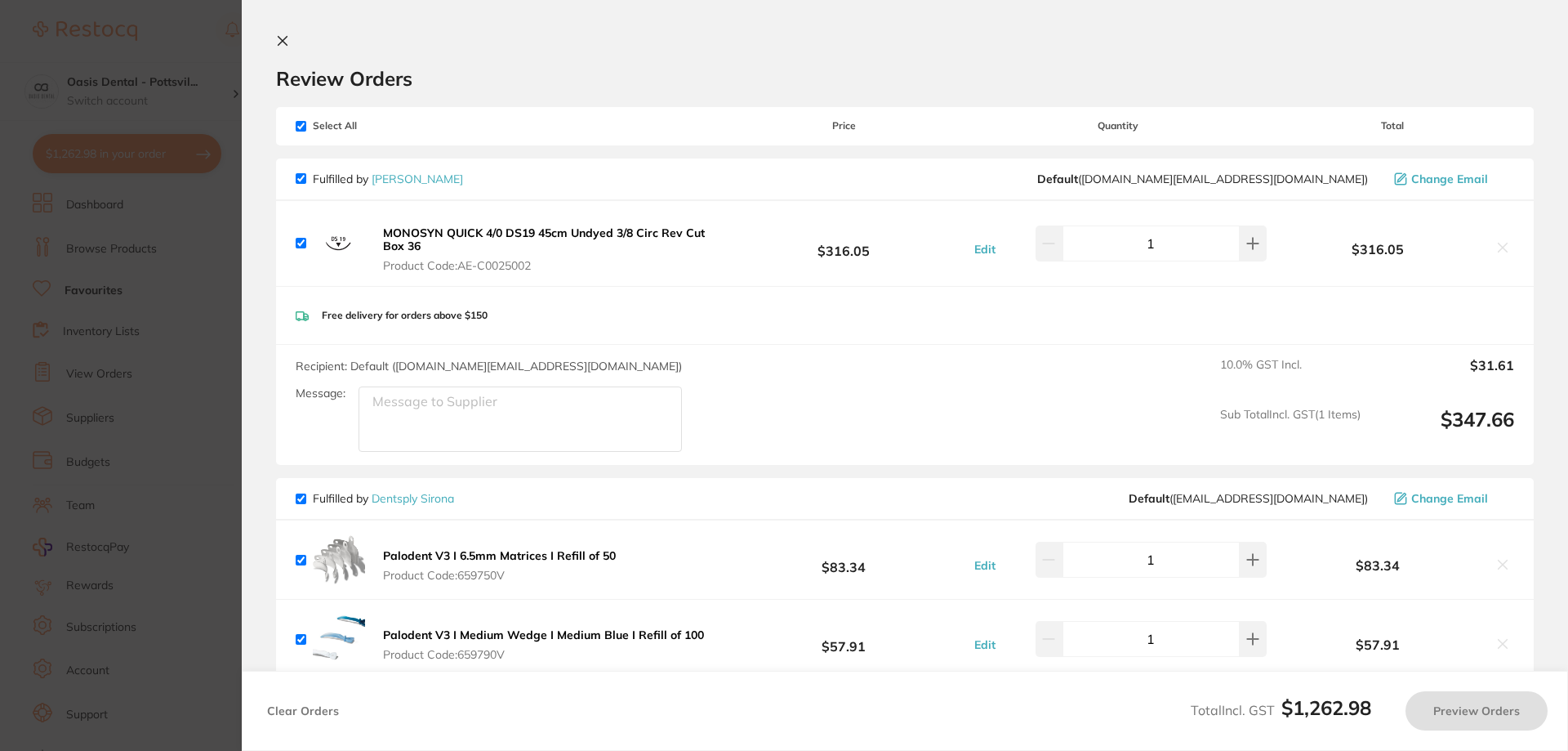
checkbox input "true"
click at [279, 41] on icon at bounding box center [282, 41] width 13 height 13
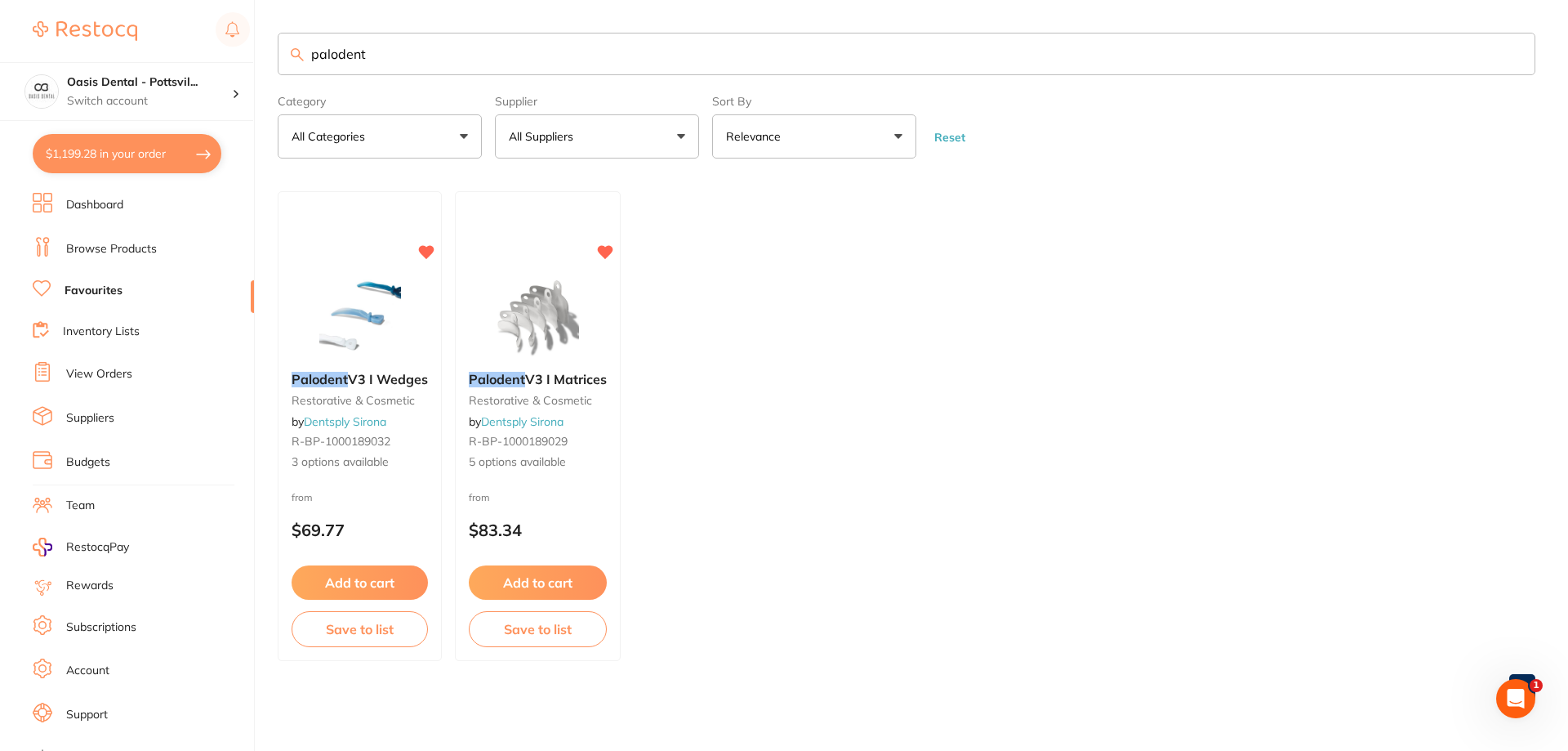
click at [381, 443] on span "R-BP-1000189032" at bounding box center [341, 441] width 99 height 15
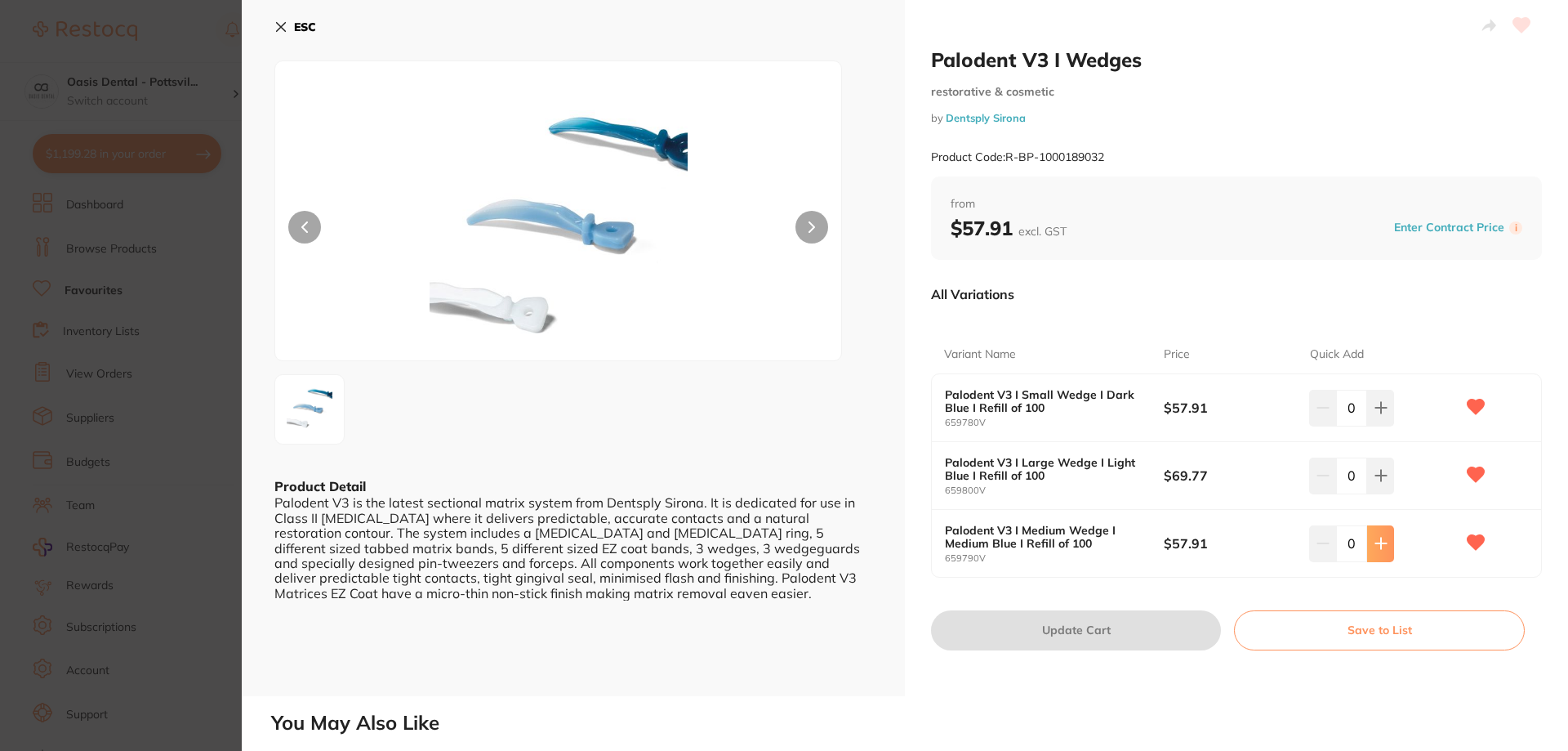
click at [1377, 550] on icon at bounding box center [1381, 543] width 13 height 13
type input "1"
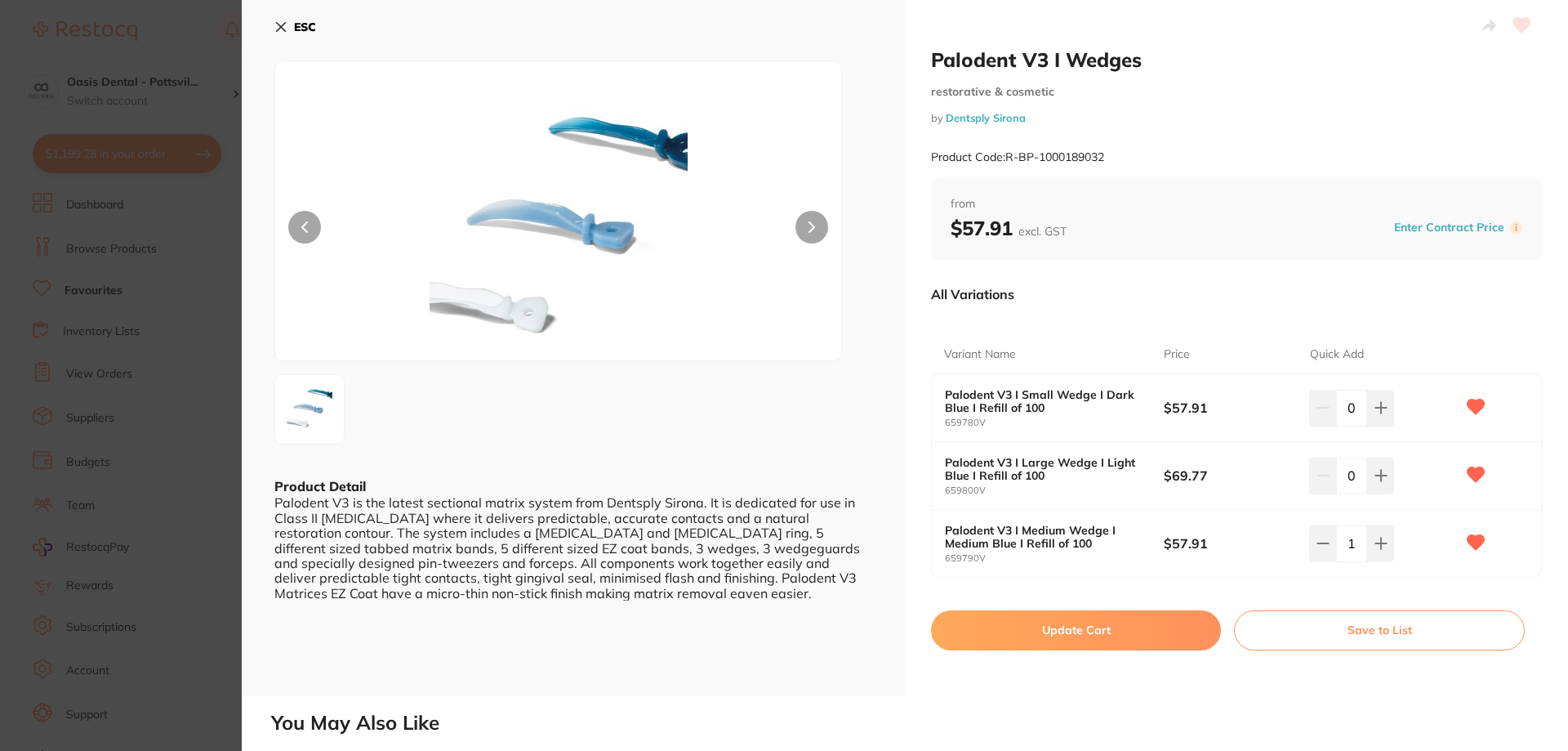
click at [1117, 629] on button "Update Cart" at bounding box center [1075, 630] width 290 height 39
checkbox input "false"
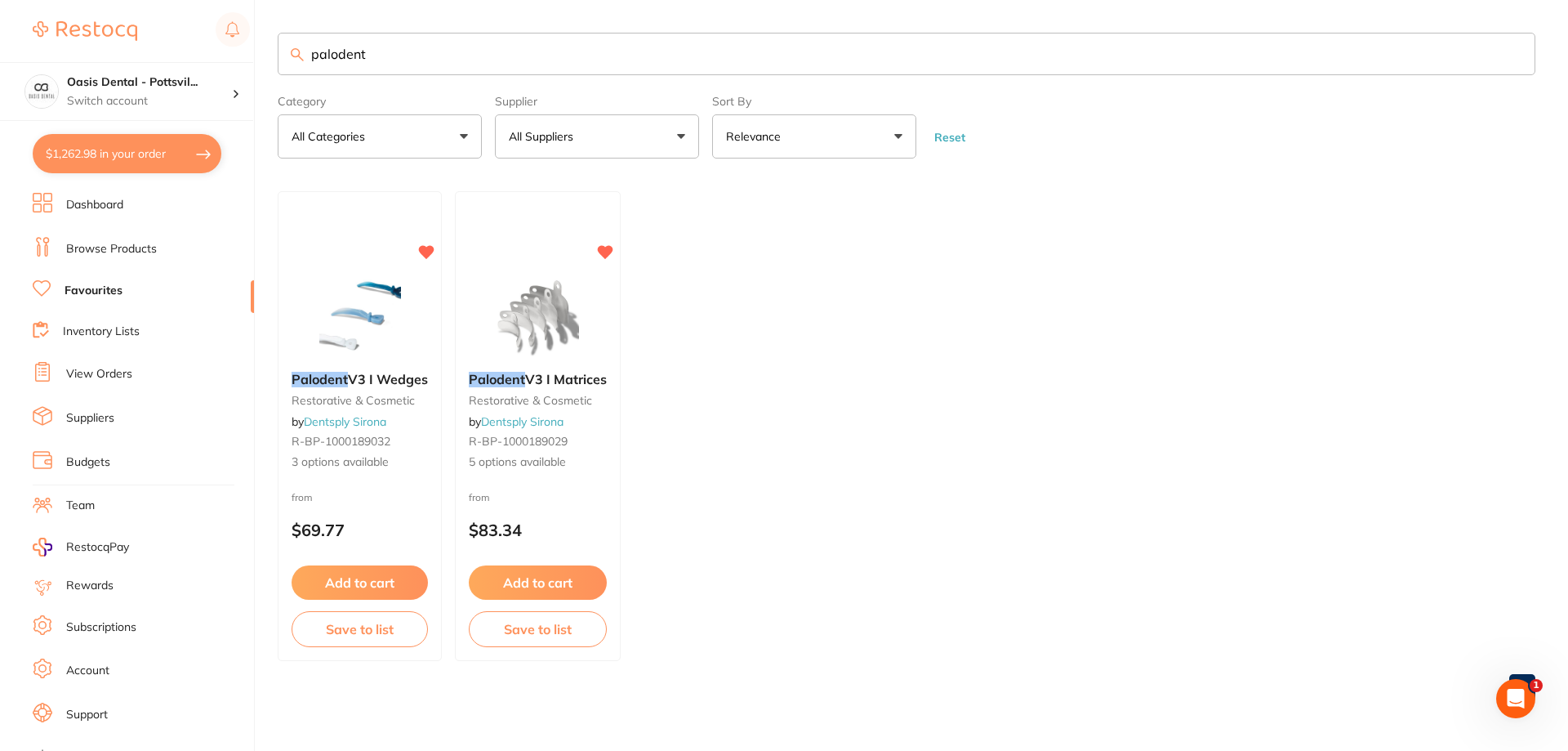
click at [119, 154] on button "$1,262.98 in your order" at bounding box center [127, 153] width 189 height 39
checkbox input "true"
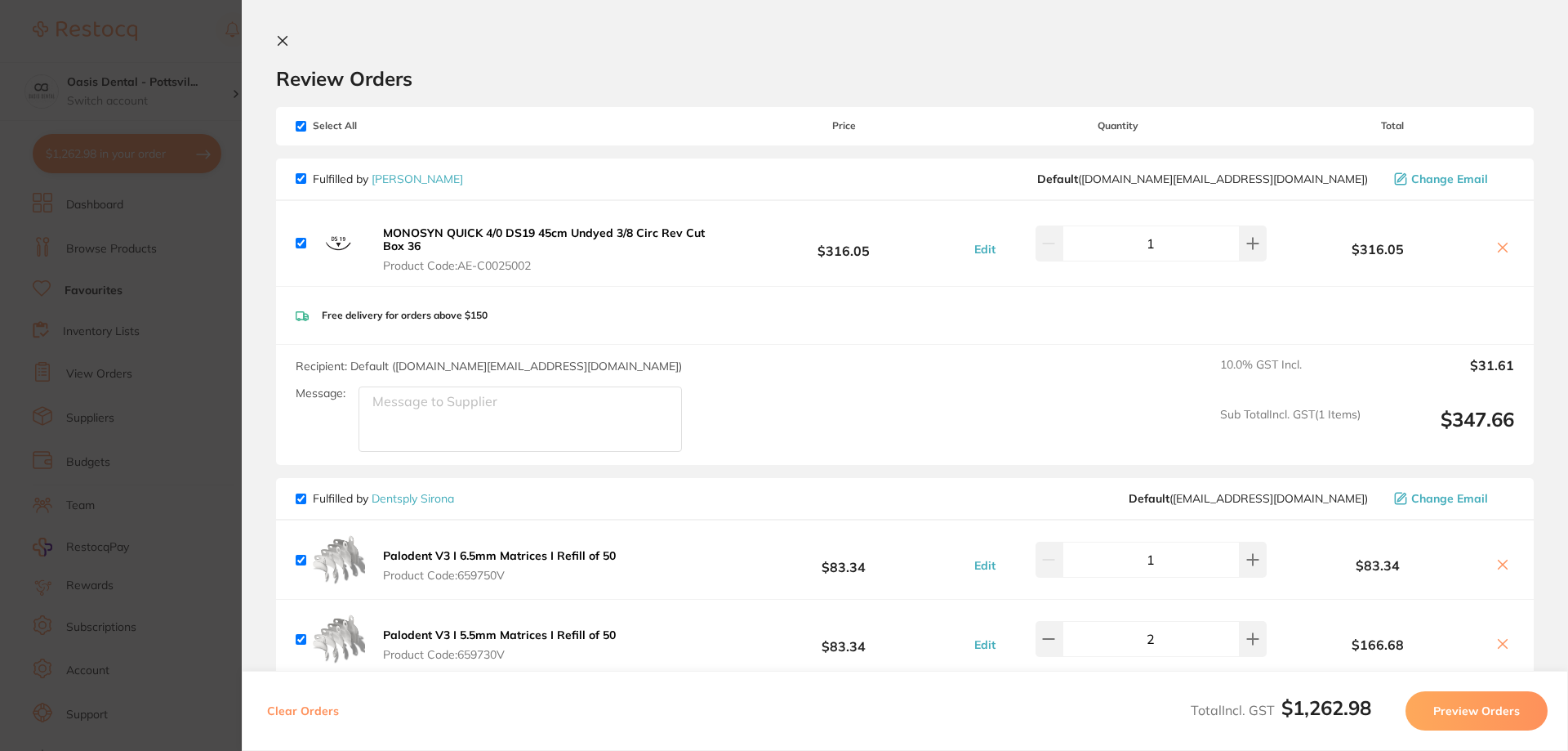
click at [284, 41] on icon at bounding box center [282, 41] width 13 height 13
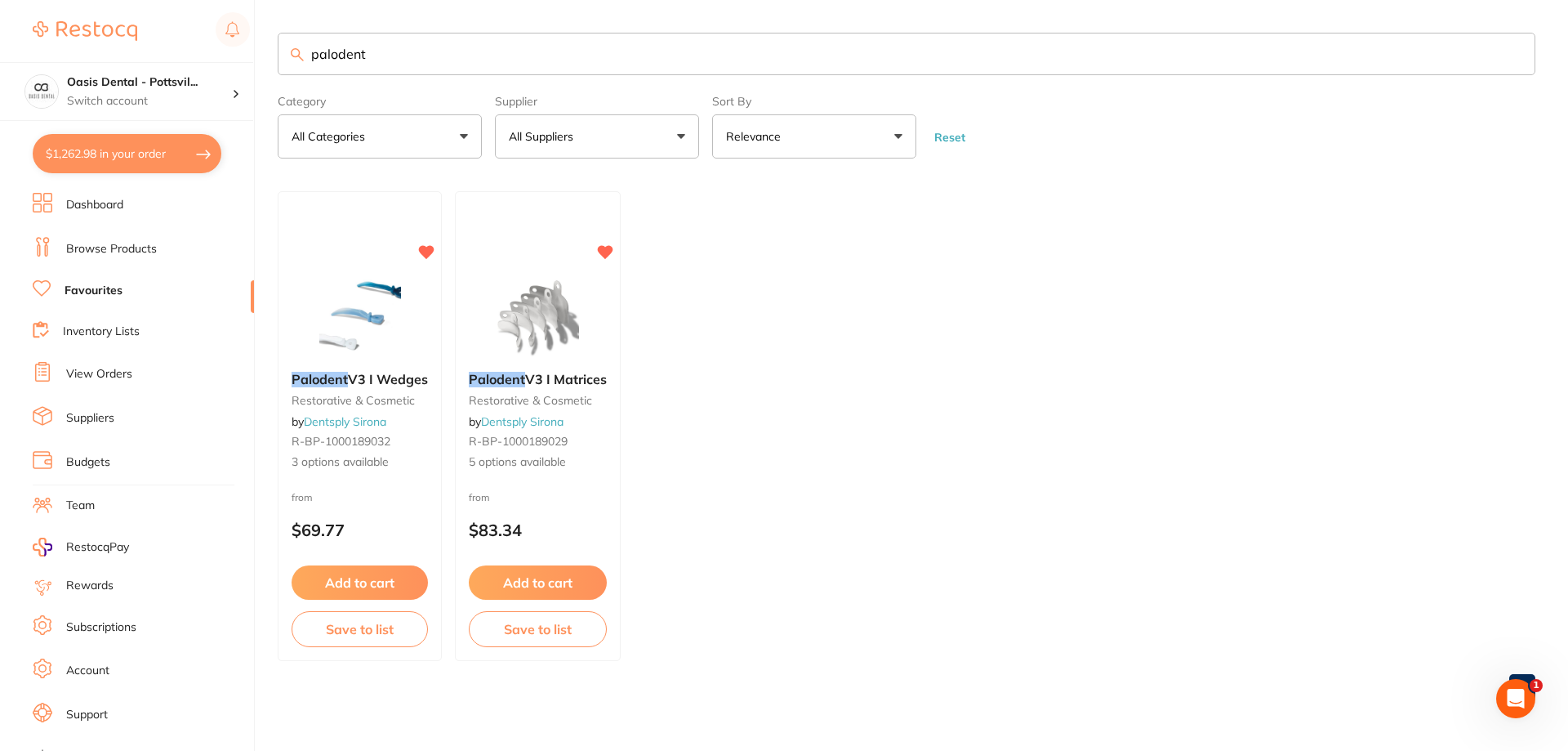
click at [107, 293] on link "Favourites" at bounding box center [94, 290] width 58 height 16
drag, startPoint x: 365, startPoint y: 51, endPoint x: 284, endPoint y: 22, distance: 86.0
click at [300, 68] on input "palodent" at bounding box center [907, 54] width 1258 height 42
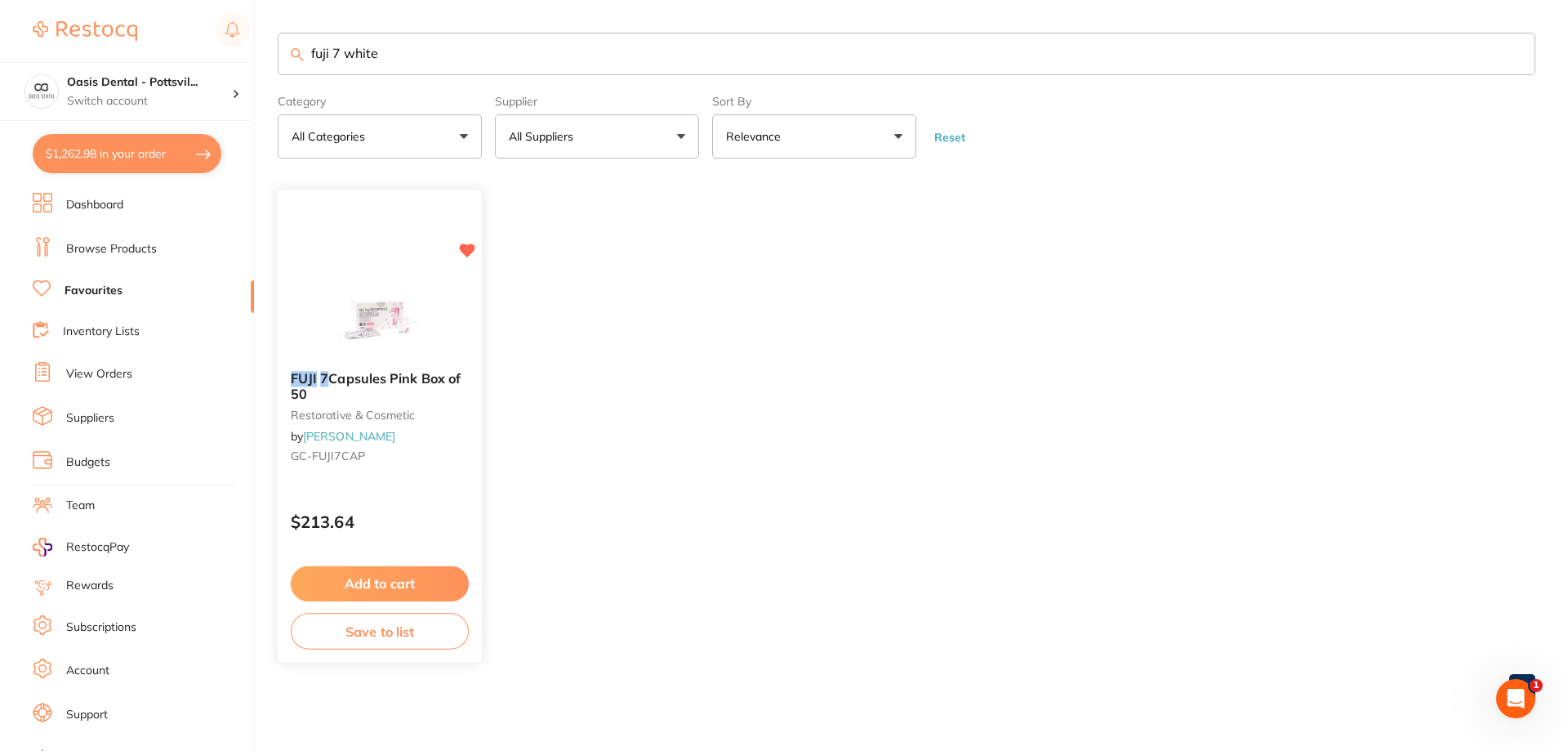
scroll to position [0, 0]
type input "fuji 7 white"
click at [439, 471] on div "FUJI 7 Capsules Pink Box of 50 restorative & cosmetic by [PERSON_NAME] [PERSON_…" at bounding box center [380, 421] width 204 height 125
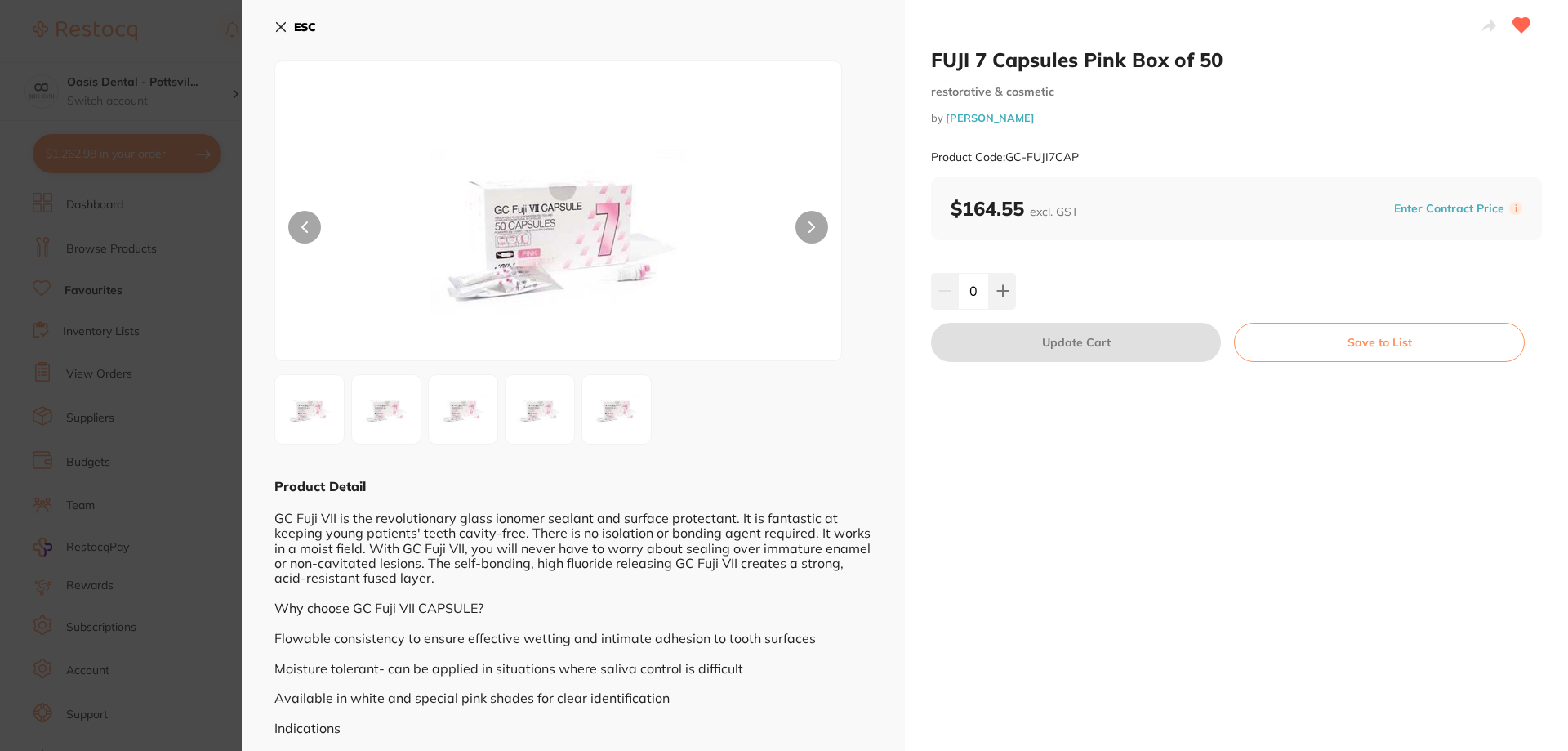
click at [282, 27] on icon at bounding box center [281, 27] width 13 height 13
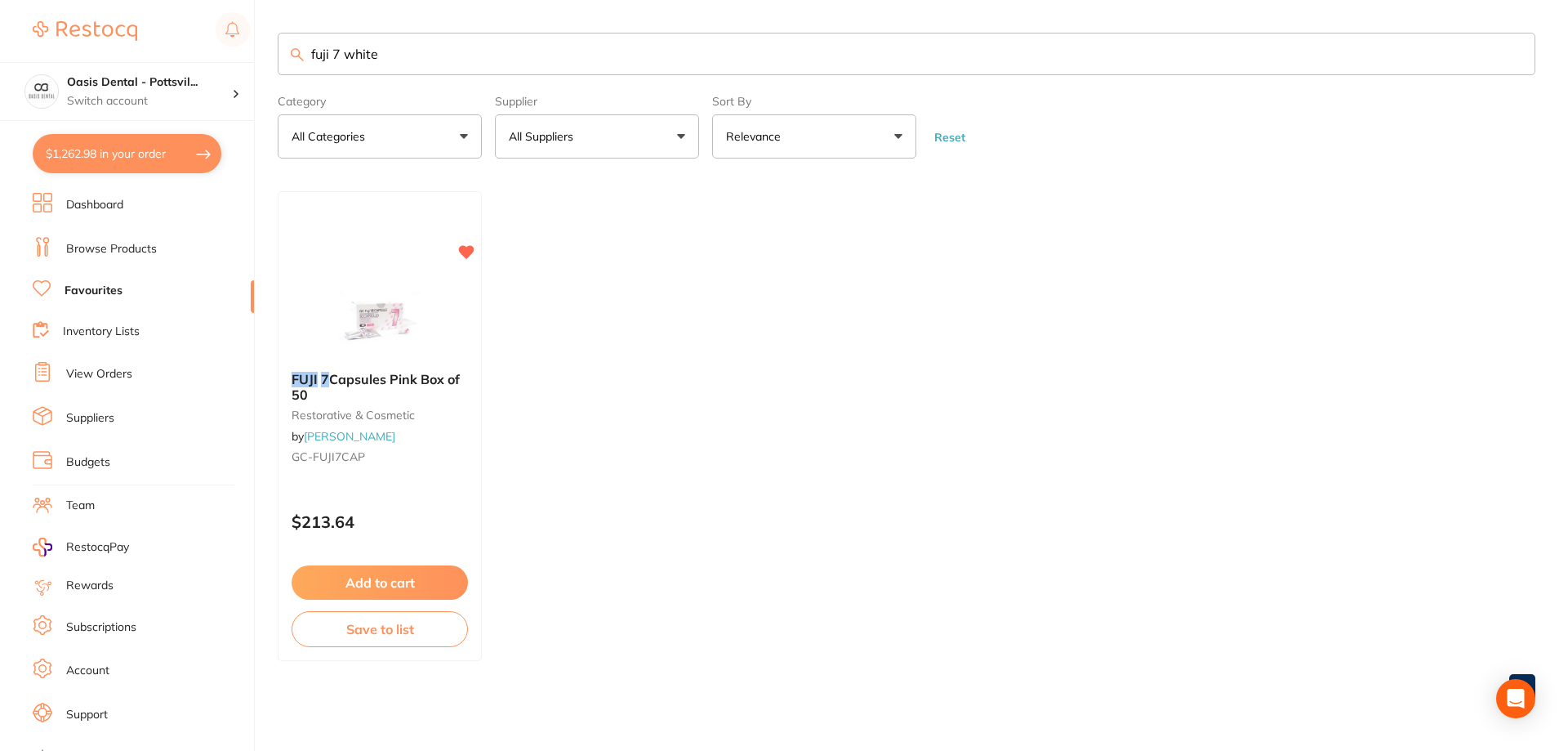
click at [135, 248] on link "Browse Products" at bounding box center [111, 249] width 91 height 16
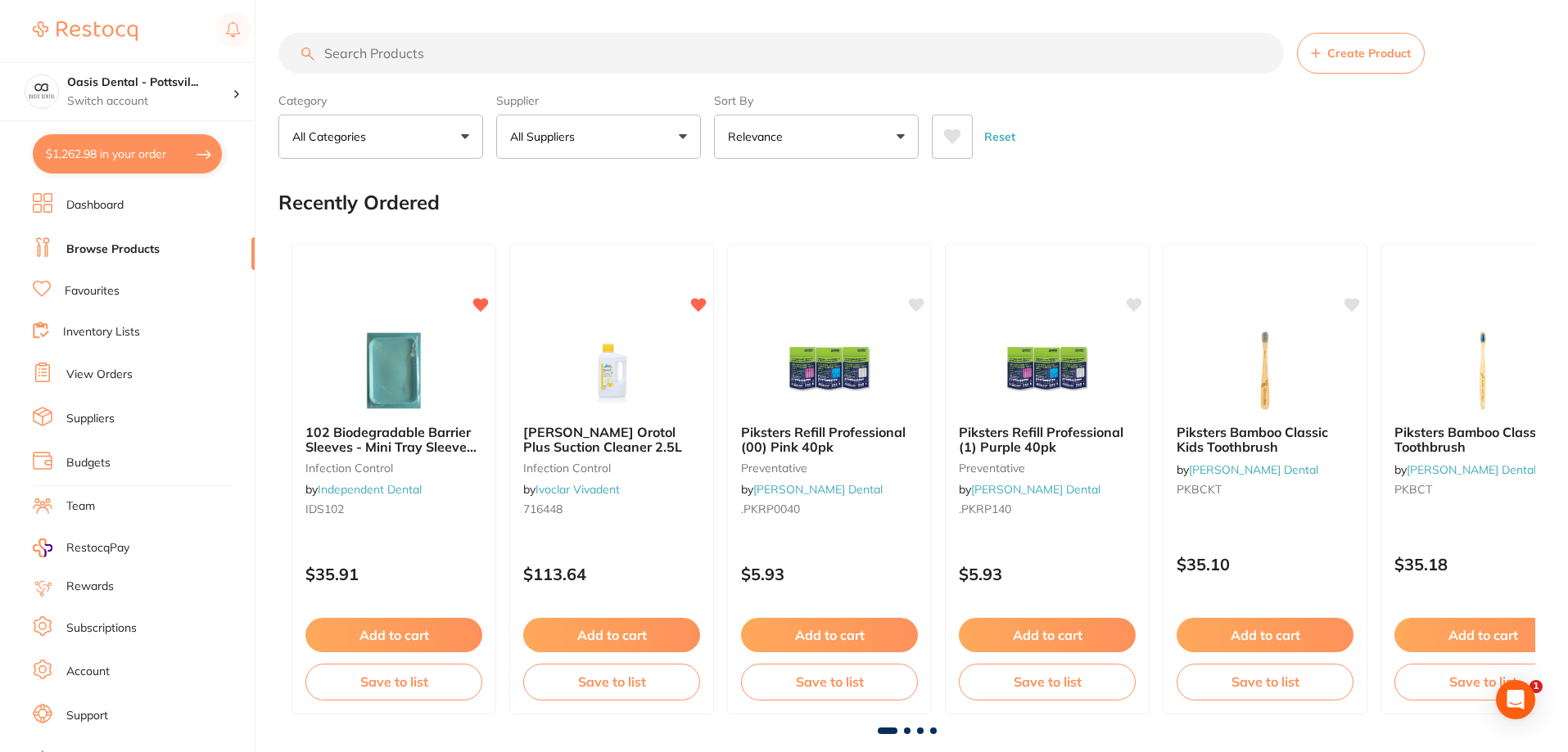
click at [368, 56] on input "search" at bounding box center [781, 53] width 1005 height 41
type input "fuji 7 white"
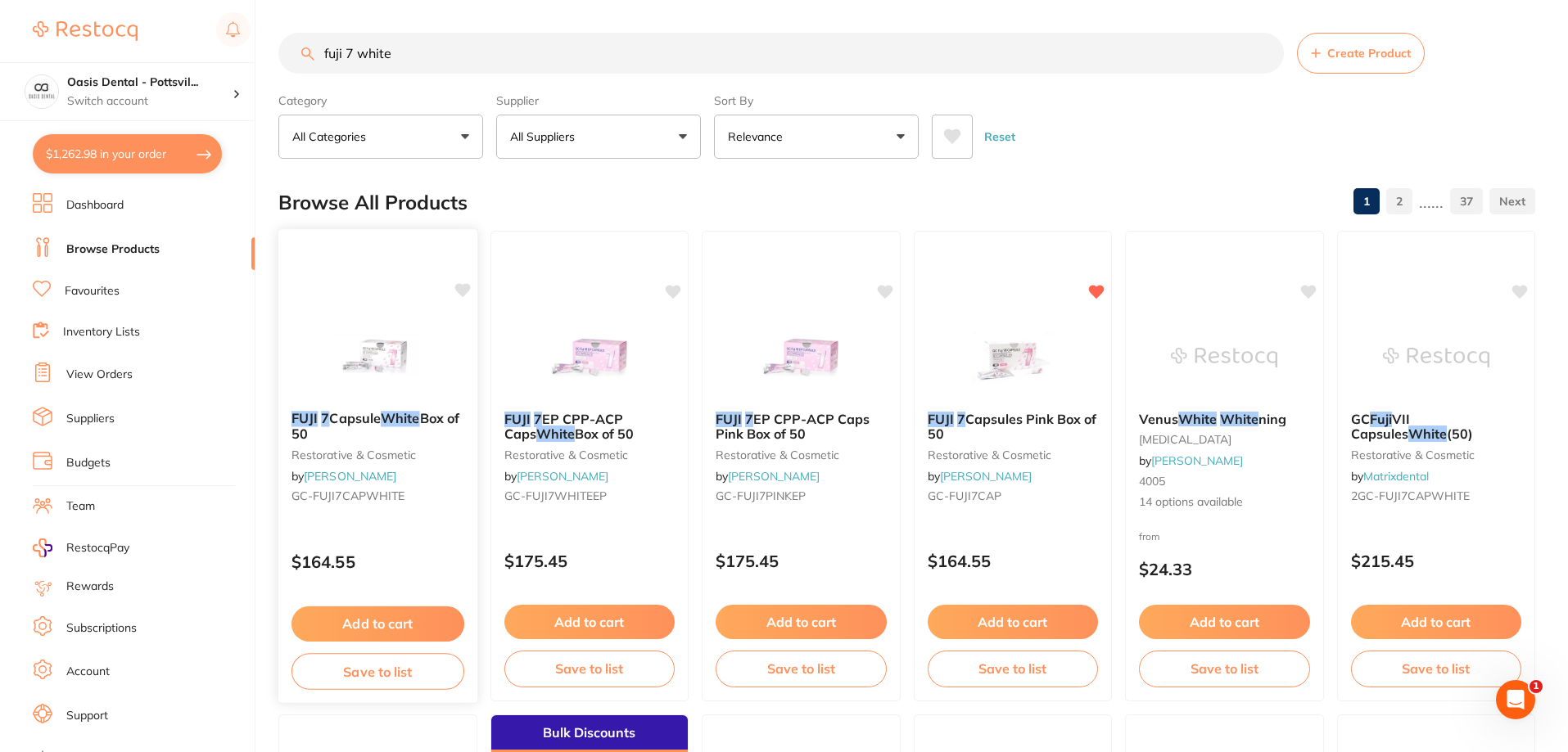
click at [440, 519] on div "FUJI 7 Capsule White Box of 50 restorative & cosmetic by [PERSON_NAME] [PERSON_…" at bounding box center [377, 460] width 199 height 125
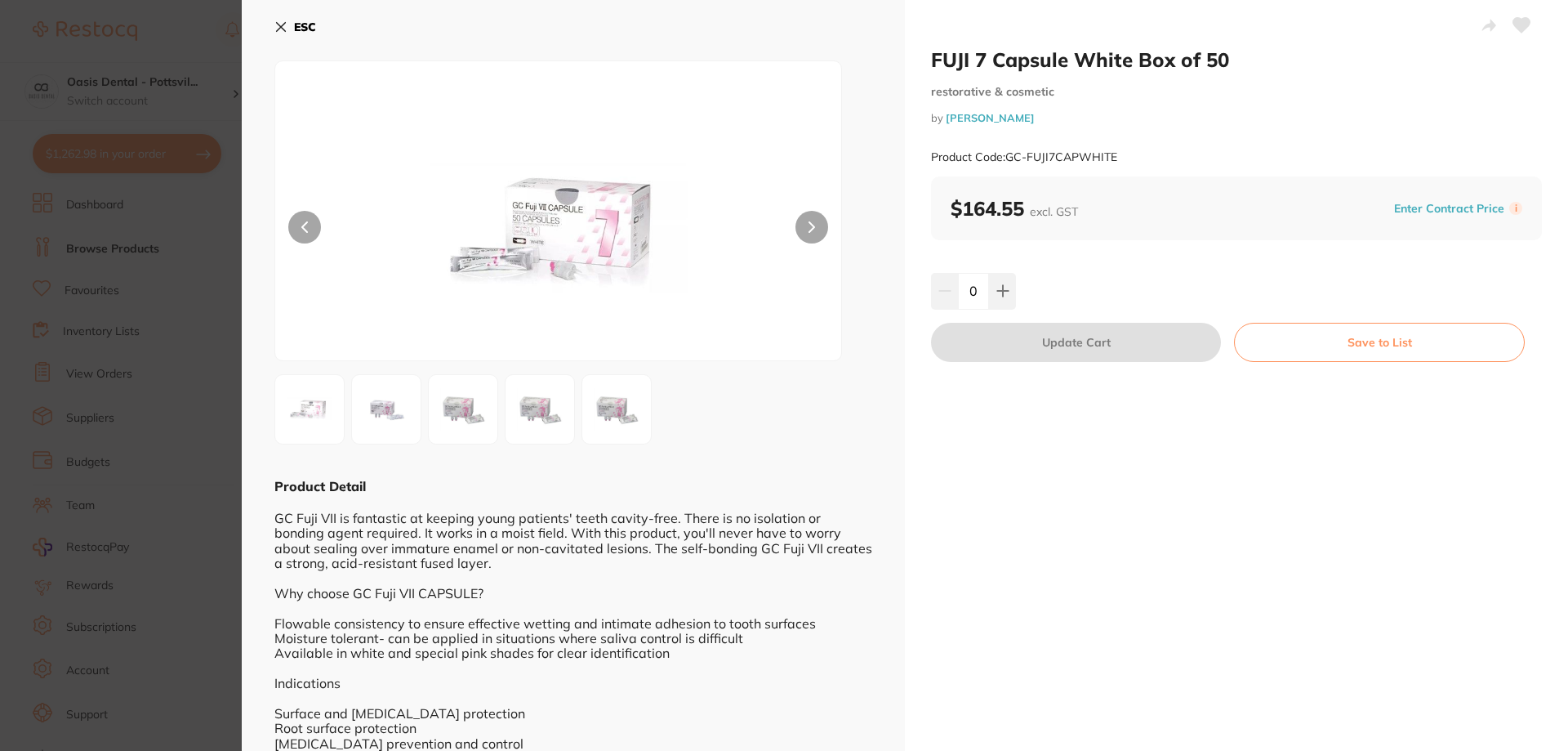
click at [1520, 20] on icon at bounding box center [1522, 25] width 17 height 15
click at [1003, 295] on icon at bounding box center [1003, 290] width 13 height 13
type input "1"
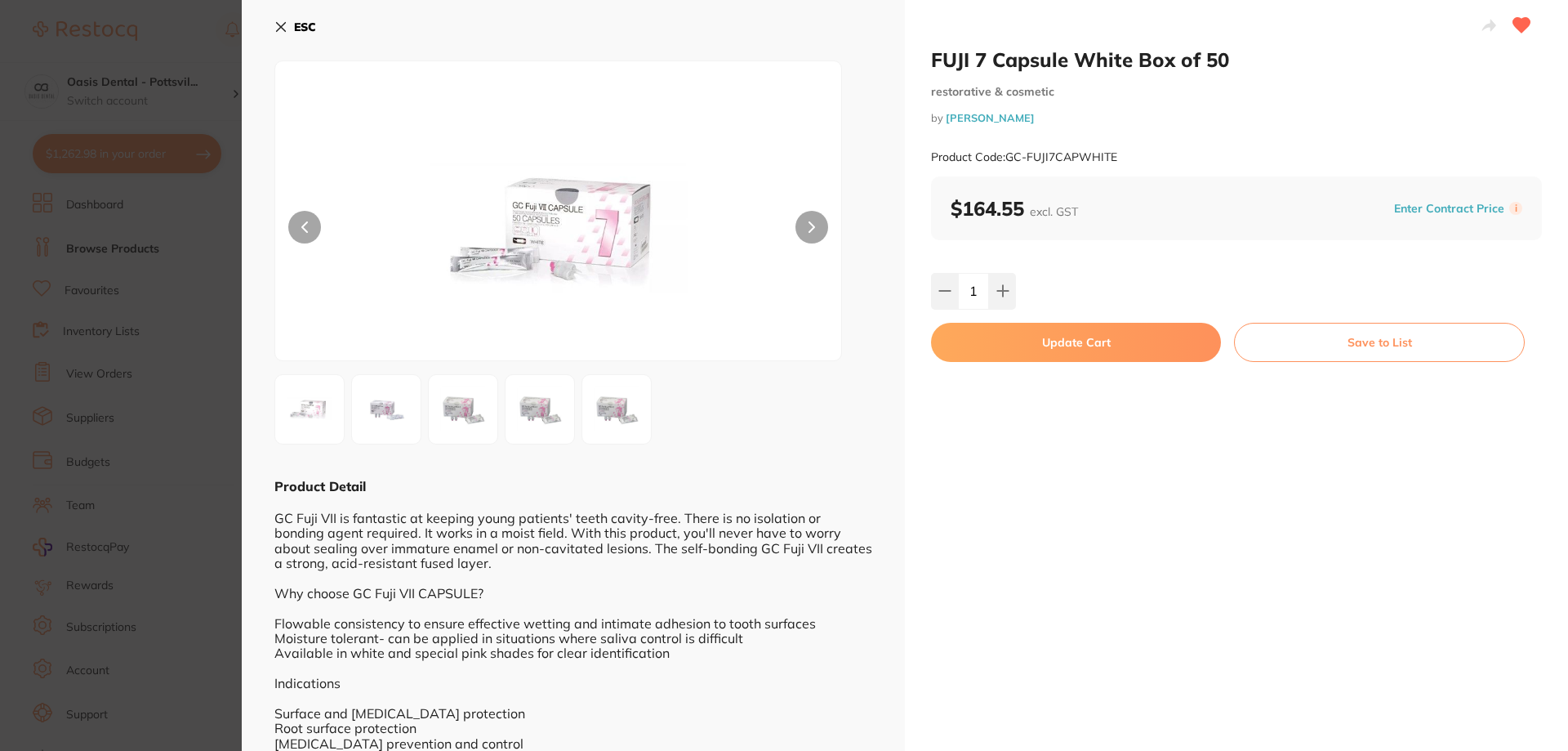
click at [1081, 342] on button "Update Cart" at bounding box center [1075, 342] width 290 height 39
checkbox input "false"
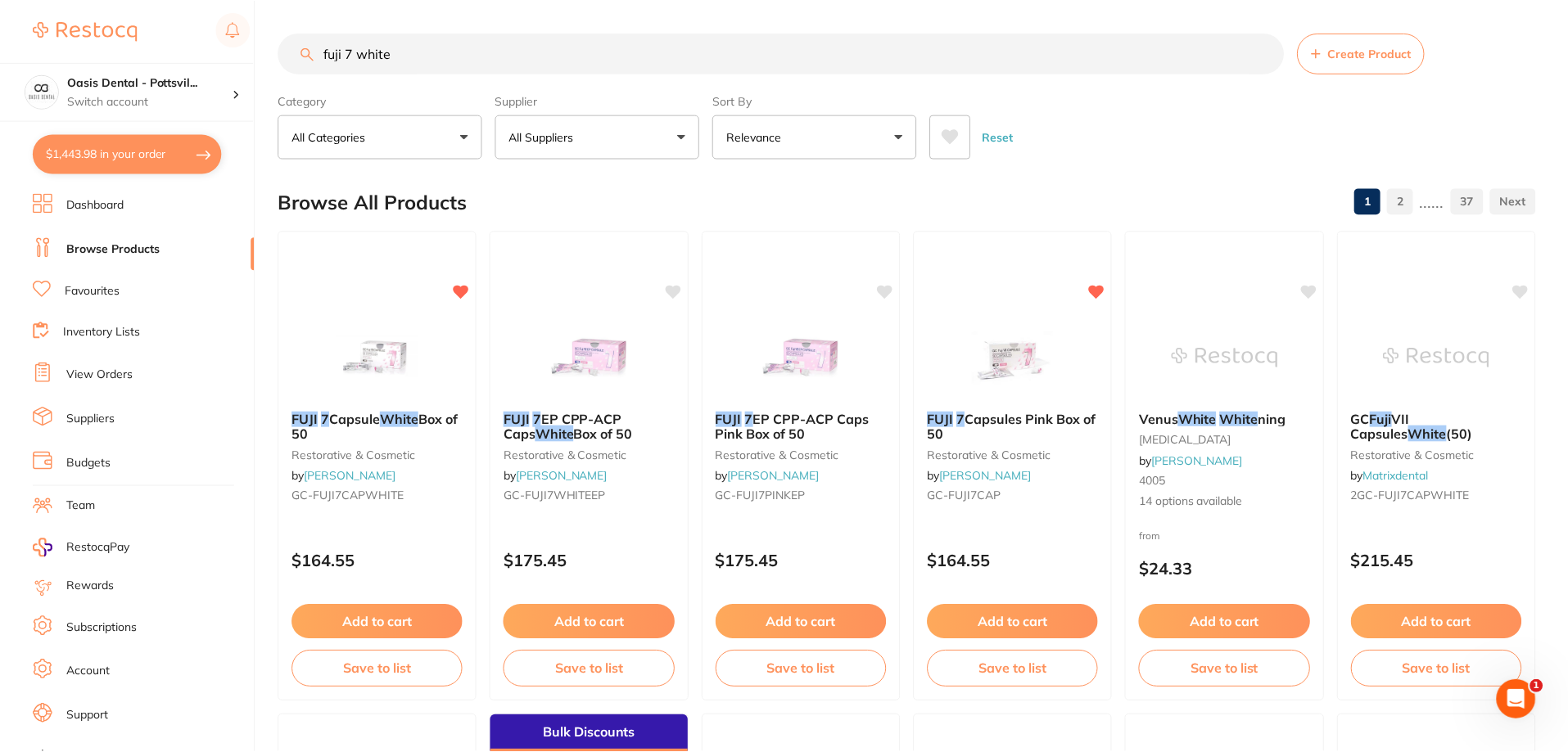
scroll to position [3903, 0]
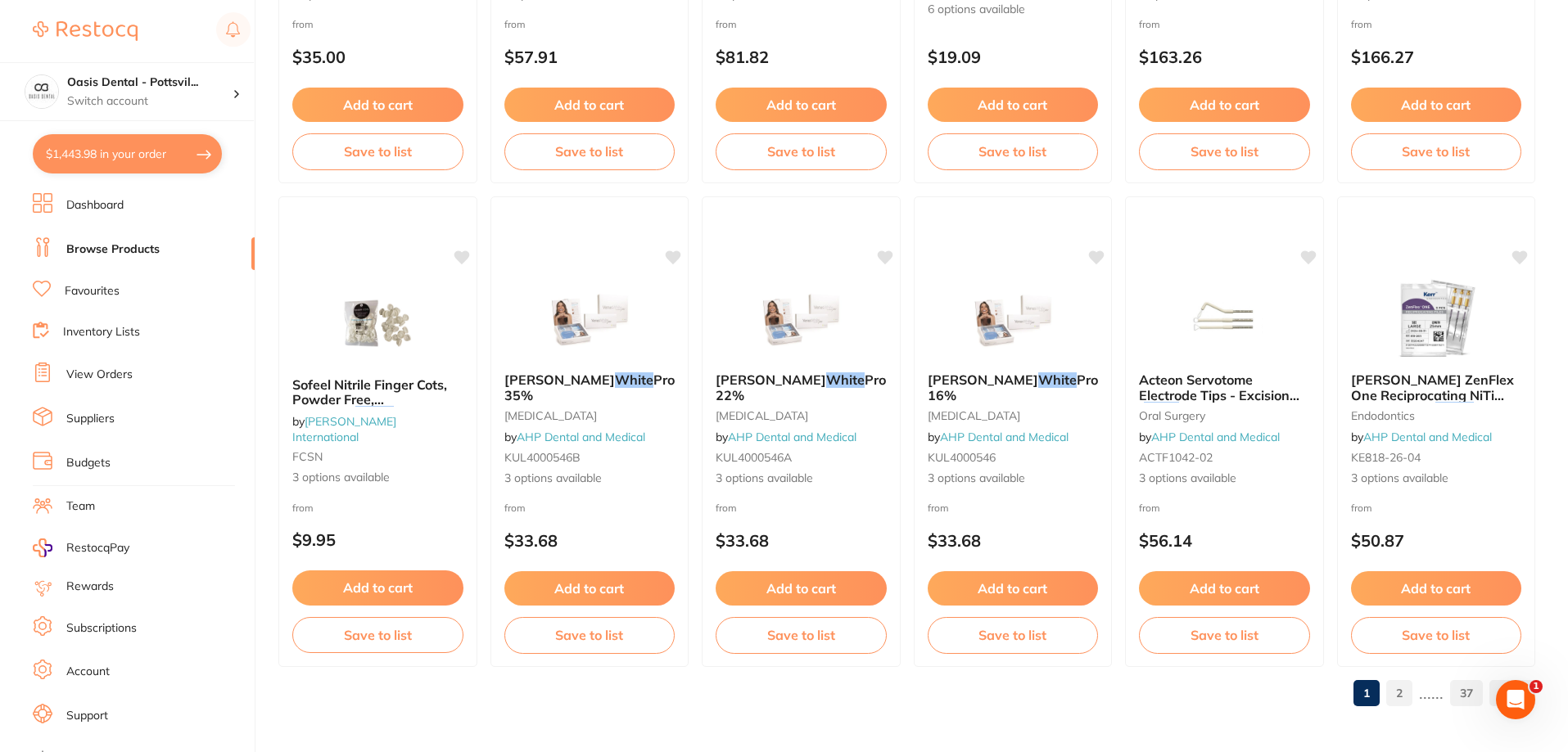
click at [146, 153] on button "$1,443.98 in your order" at bounding box center [128, 154] width 189 height 39
checkbox input "true"
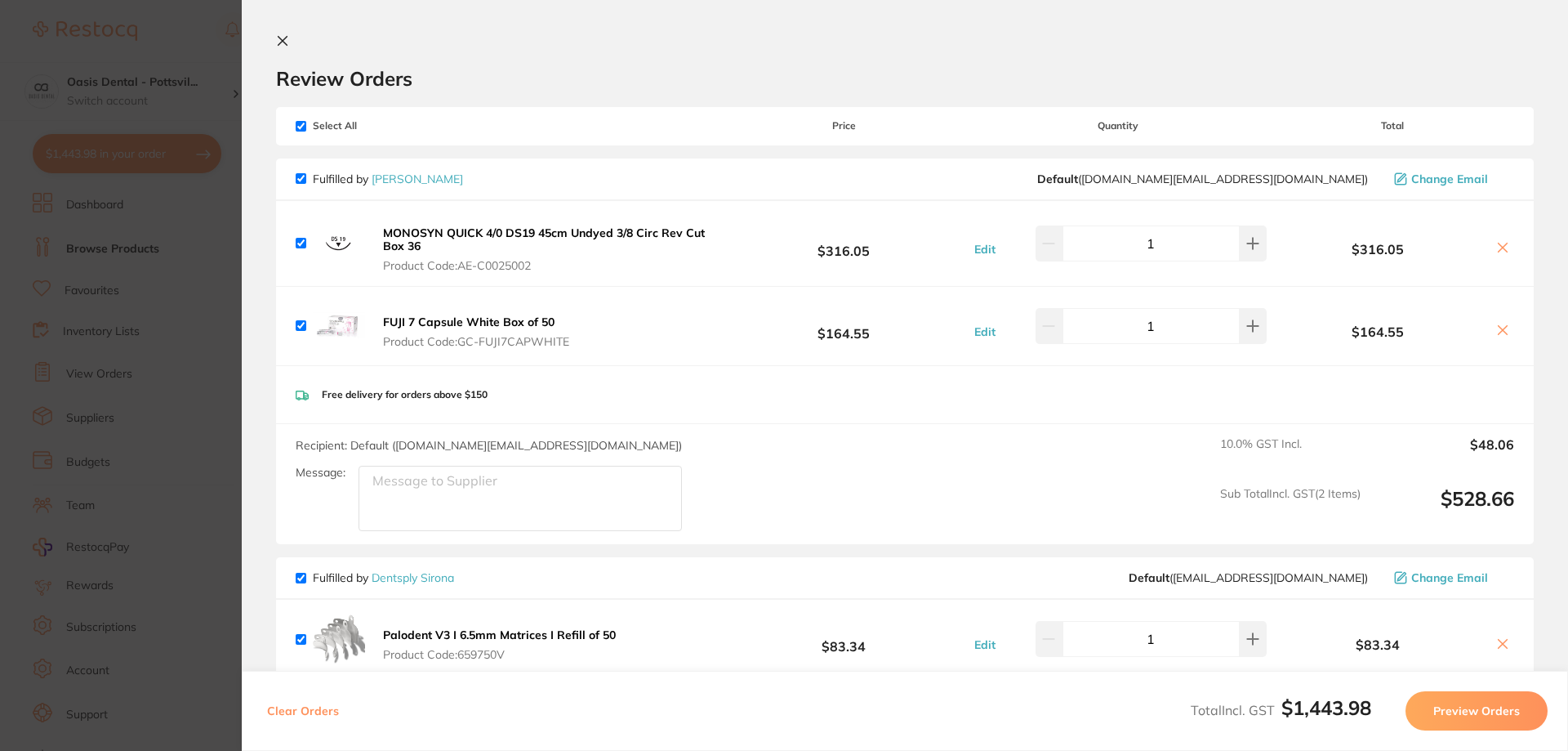
click at [284, 41] on icon at bounding box center [282, 41] width 13 height 13
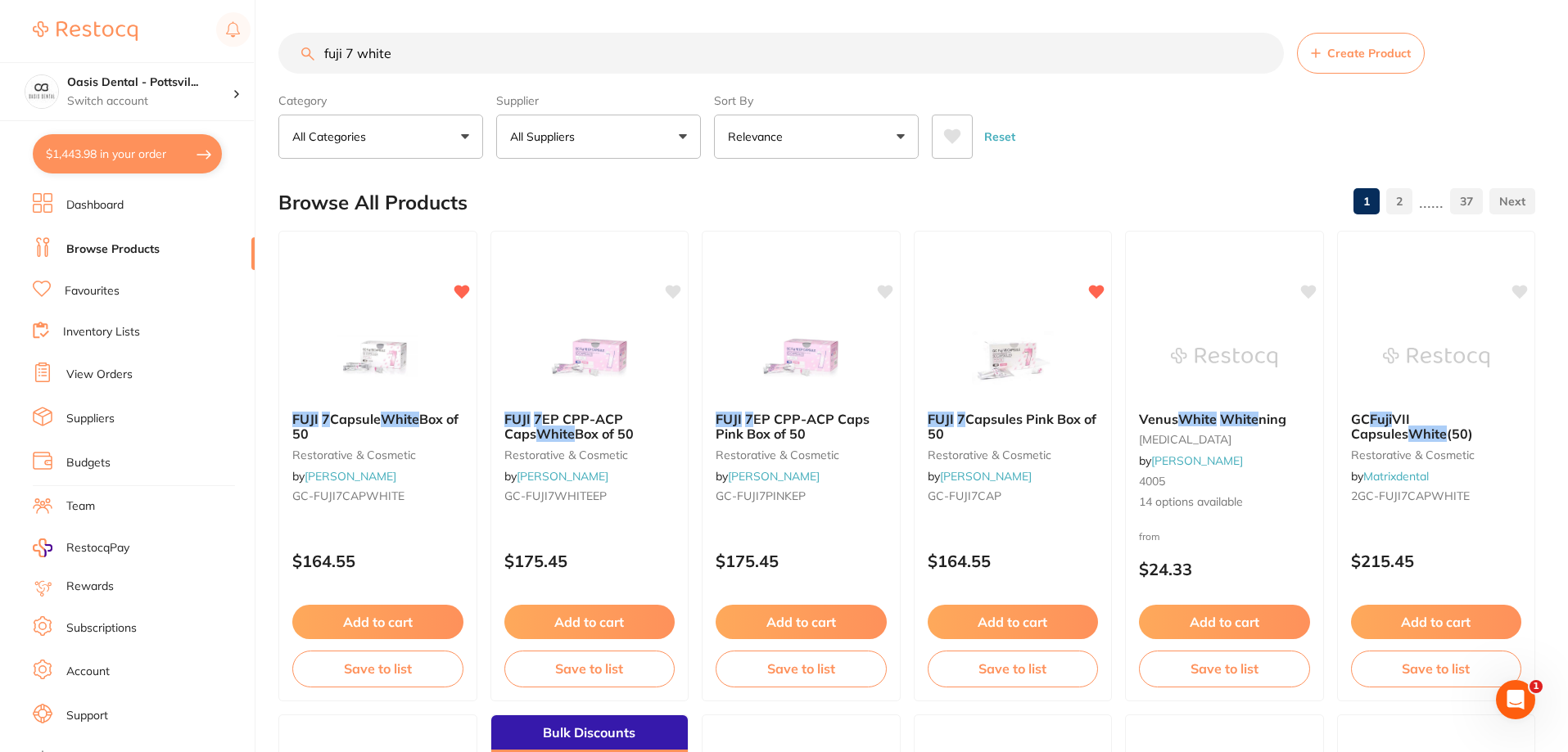
drag, startPoint x: 325, startPoint y: 54, endPoint x: 516, endPoint y: 61, distance: 191.1
click at [516, 61] on input "fuji 7 white" at bounding box center [781, 53] width 1005 height 41
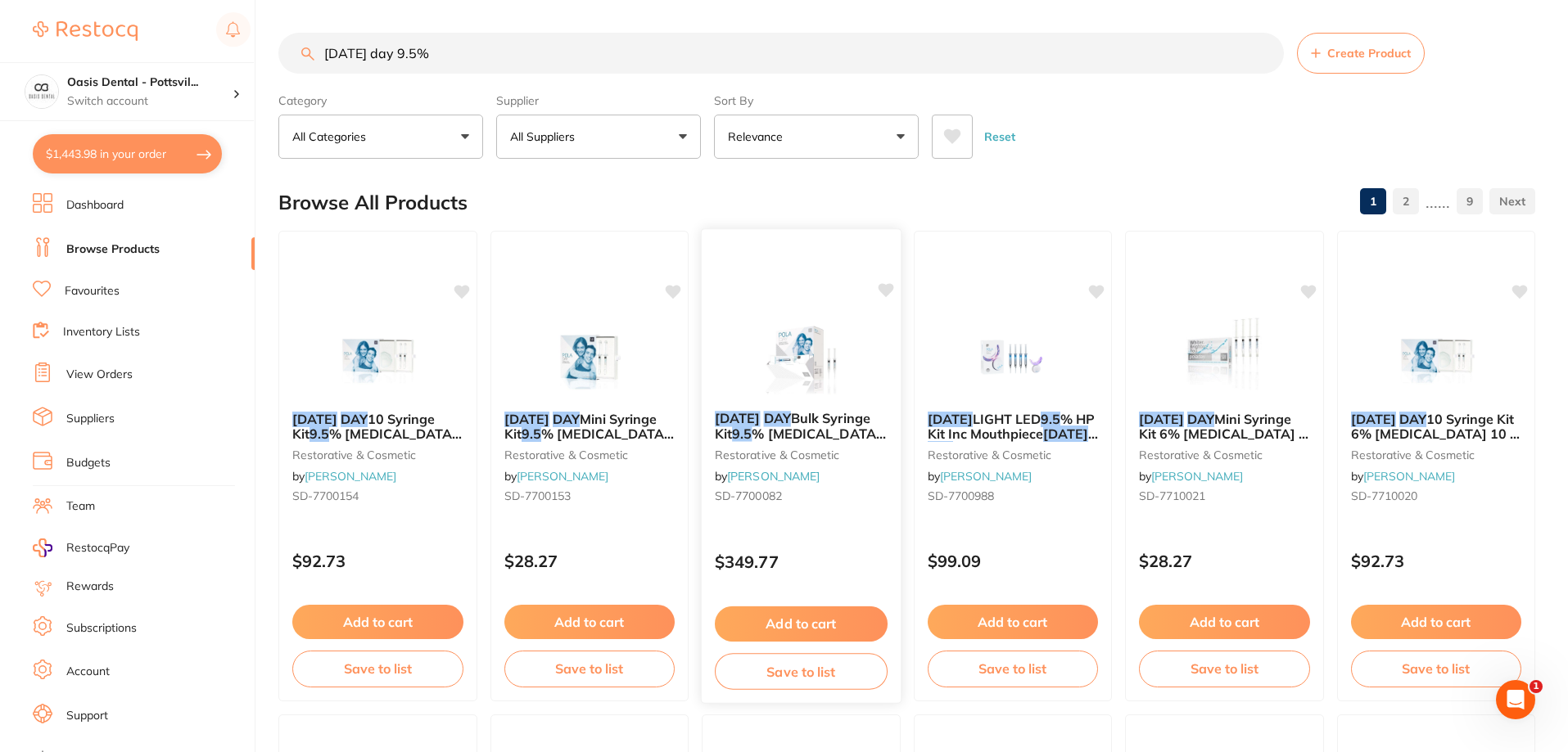
type input "[DATE] day 9.5%"
click at [887, 290] on icon at bounding box center [885, 290] width 16 height 14
click at [797, 626] on button "Add to cart" at bounding box center [801, 624] width 173 height 36
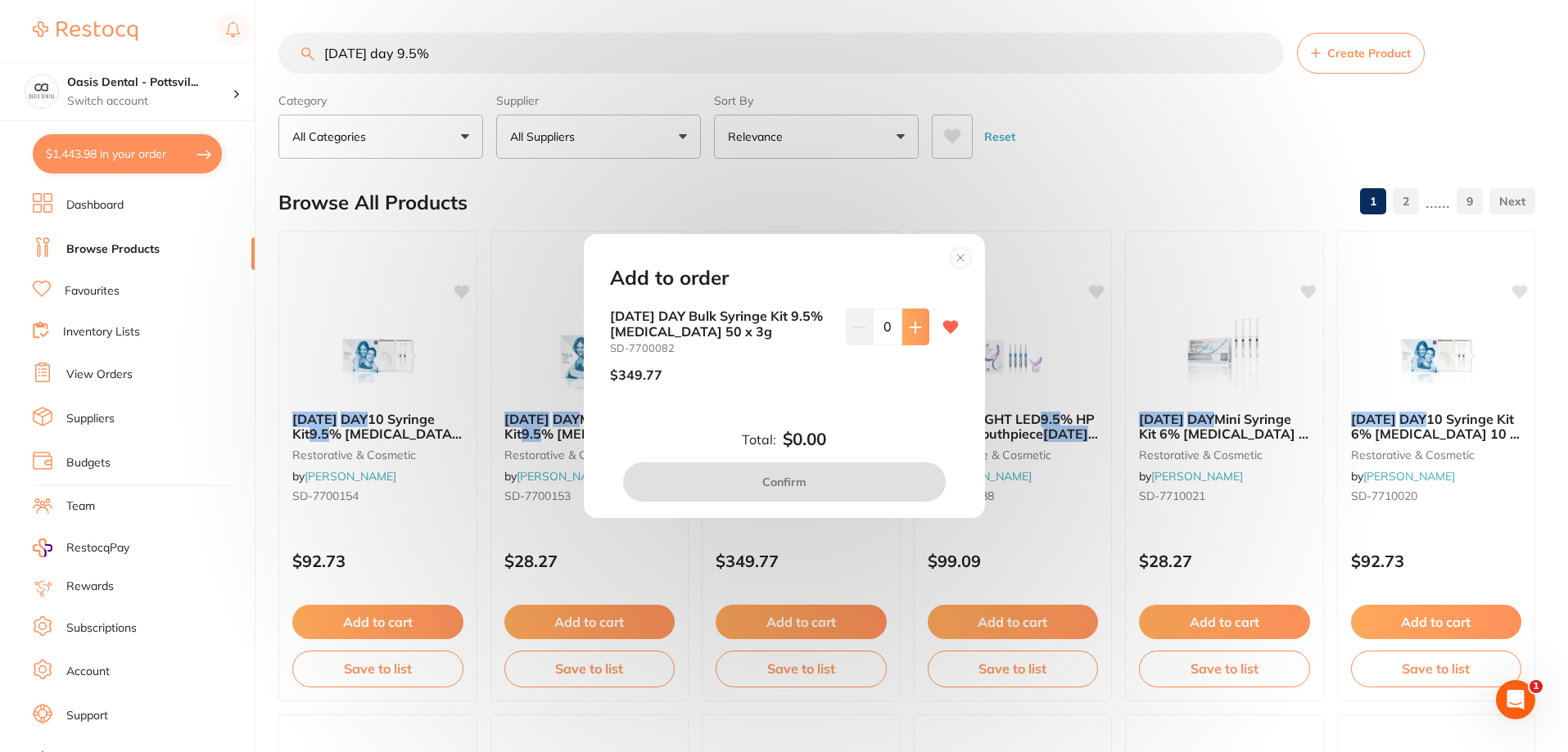
click at [914, 327] on icon at bounding box center [915, 327] width 10 height 10
type input "1"
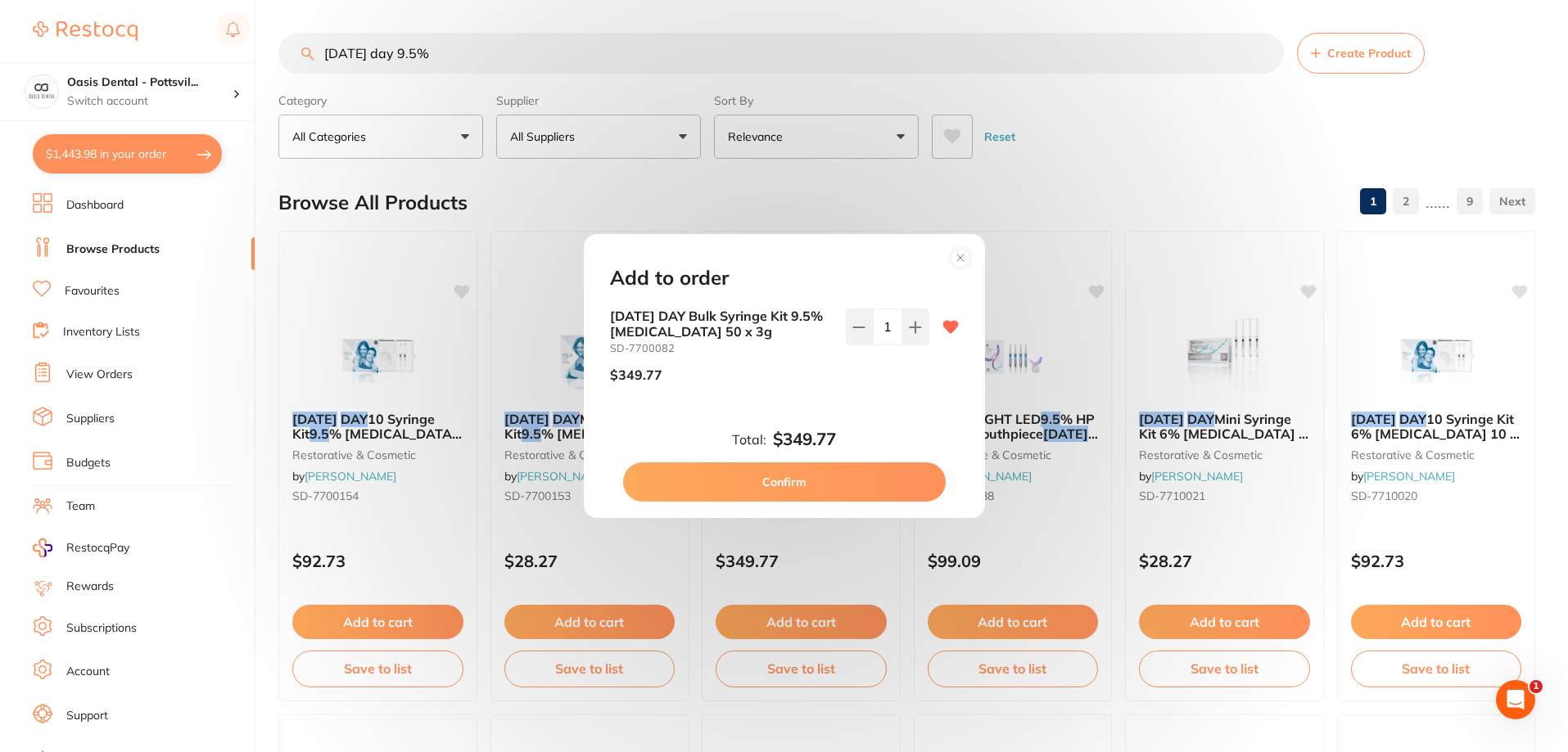
click at [775, 481] on button "Confirm" at bounding box center [784, 481] width 323 height 39
checkbox input "false"
